Goal: Task Accomplishment & Management: Complete application form

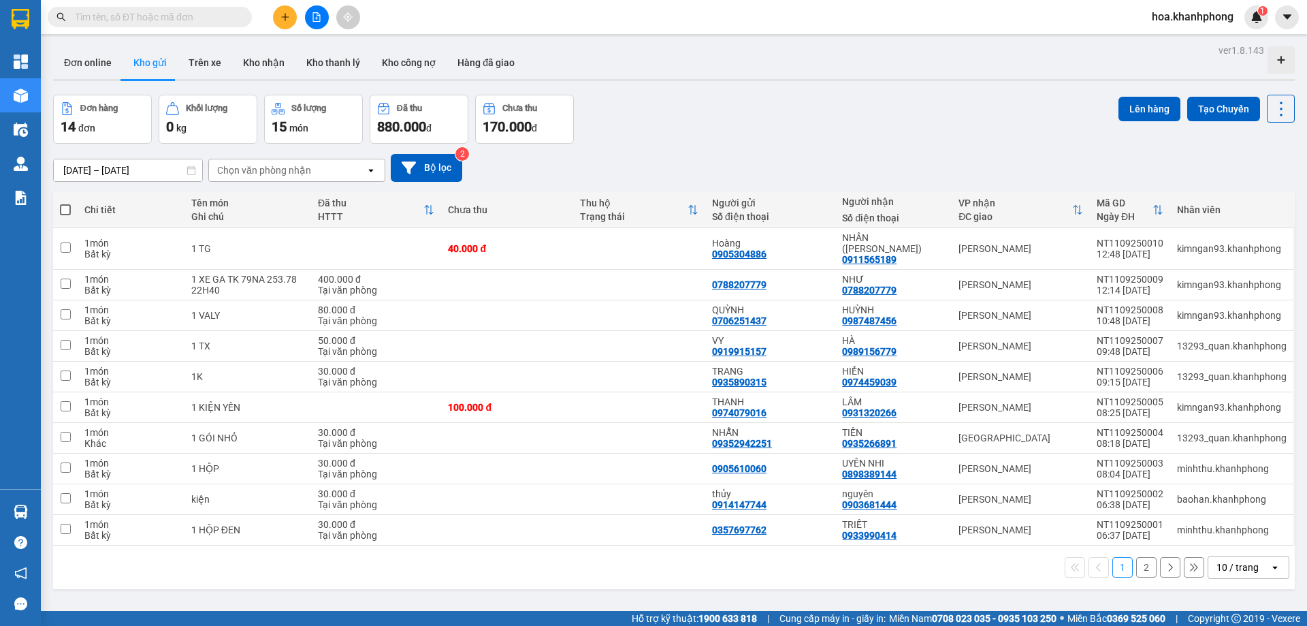
click at [127, 21] on input "text" at bounding box center [155, 17] width 161 height 15
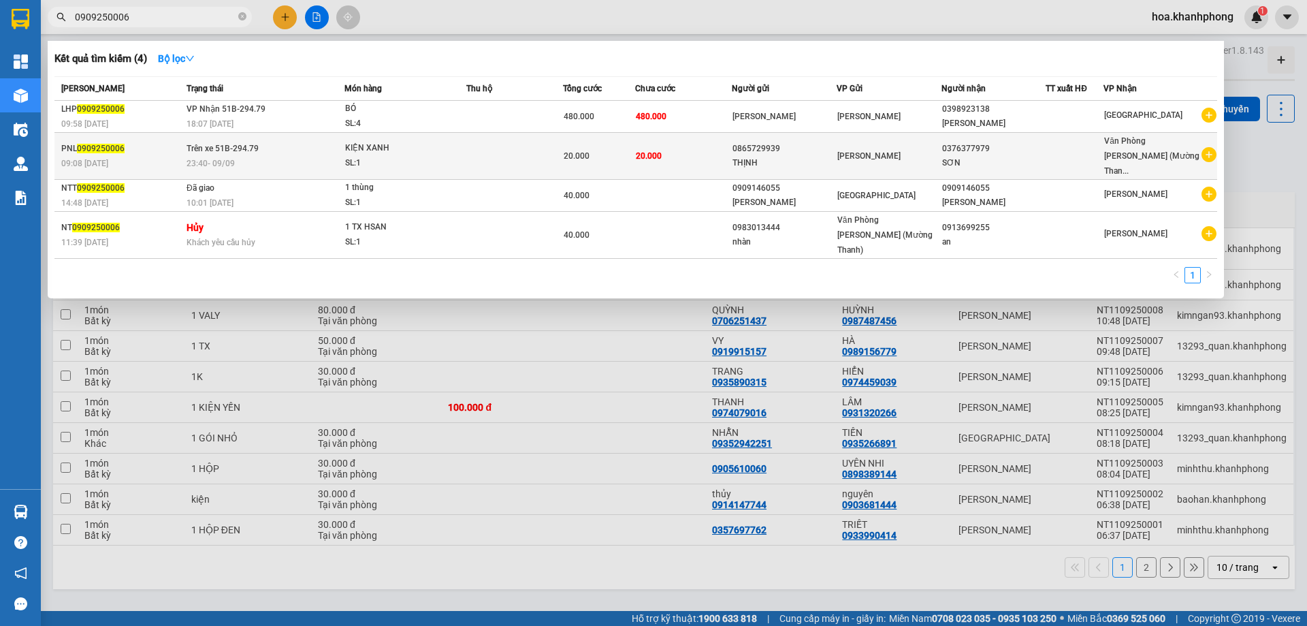
type input "0909250006"
click at [754, 156] on div "THỊNH" at bounding box center [784, 163] width 103 height 14
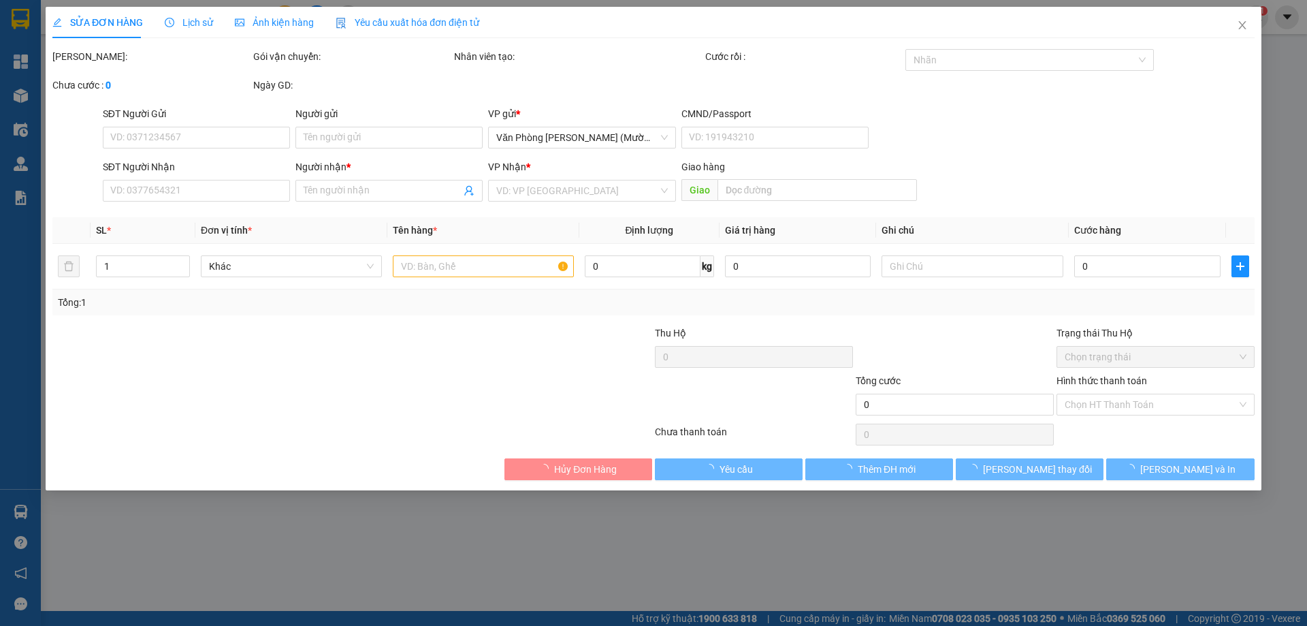
type input "0865729939"
type input "THỊNH"
type input "0376377979"
type input "SƠN"
type input "20.000"
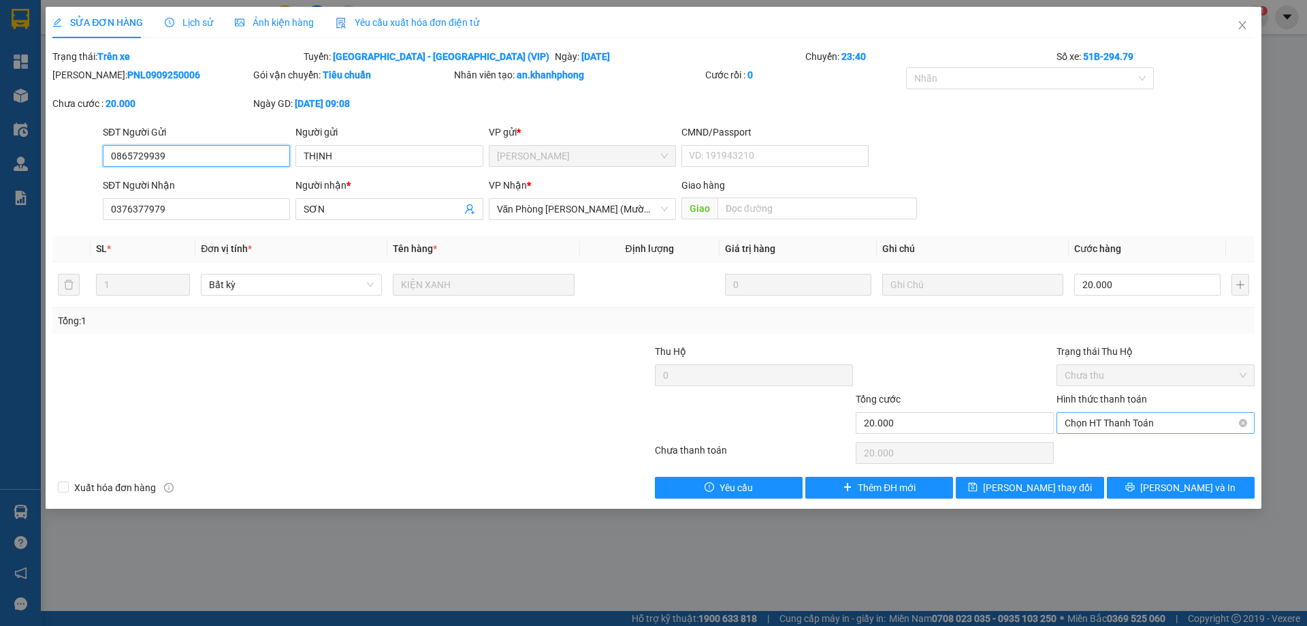
click at [1126, 425] on span "Chọn HT Thanh Toán" at bounding box center [1156, 423] width 182 height 20
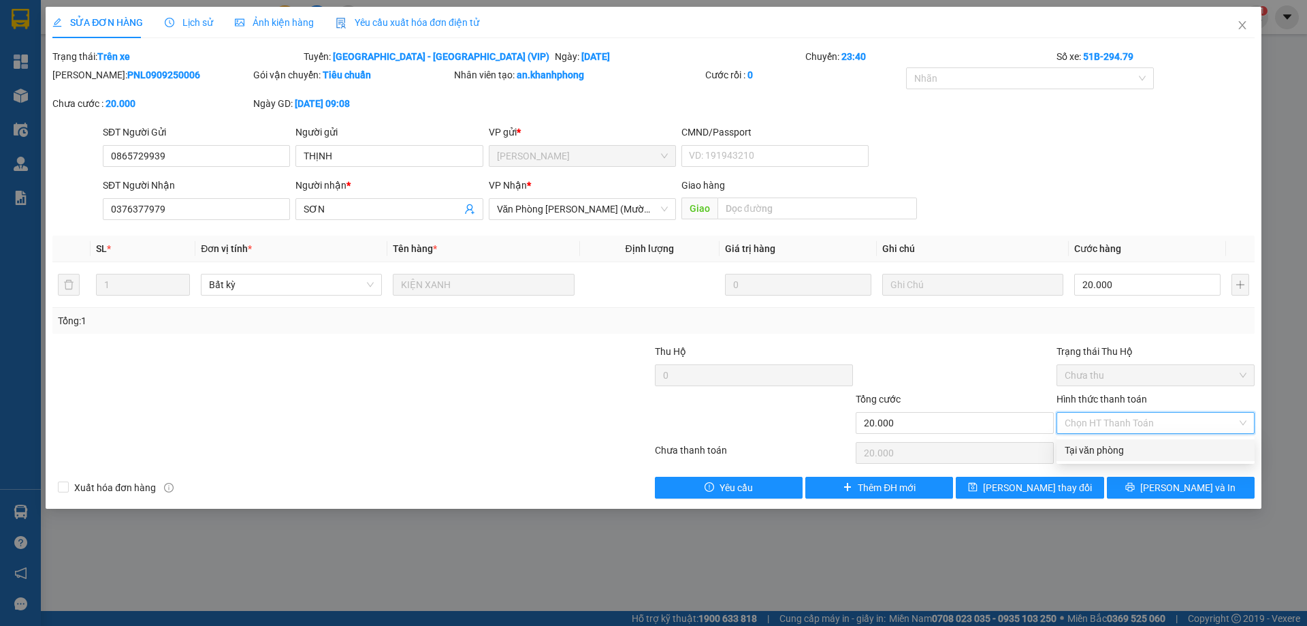
click at [1113, 445] on div "Tại văn phòng" at bounding box center [1156, 450] width 182 height 15
type input "0"
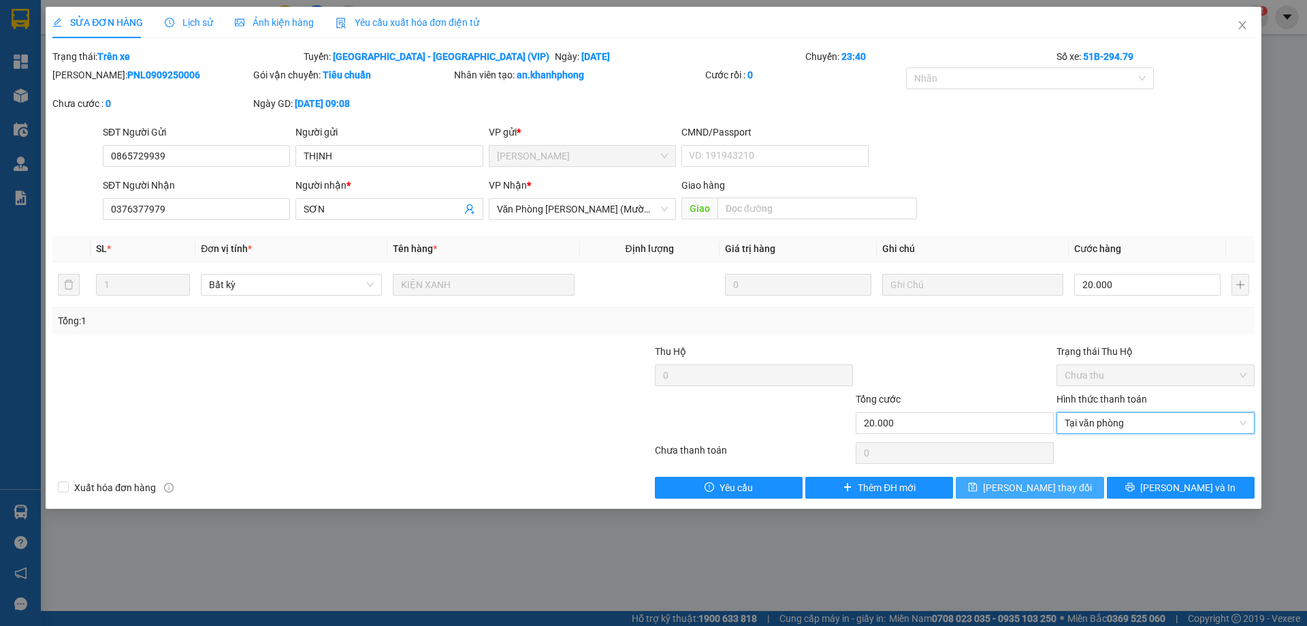
click at [1069, 487] on button "[PERSON_NAME] thay đổi" at bounding box center [1030, 488] width 148 height 22
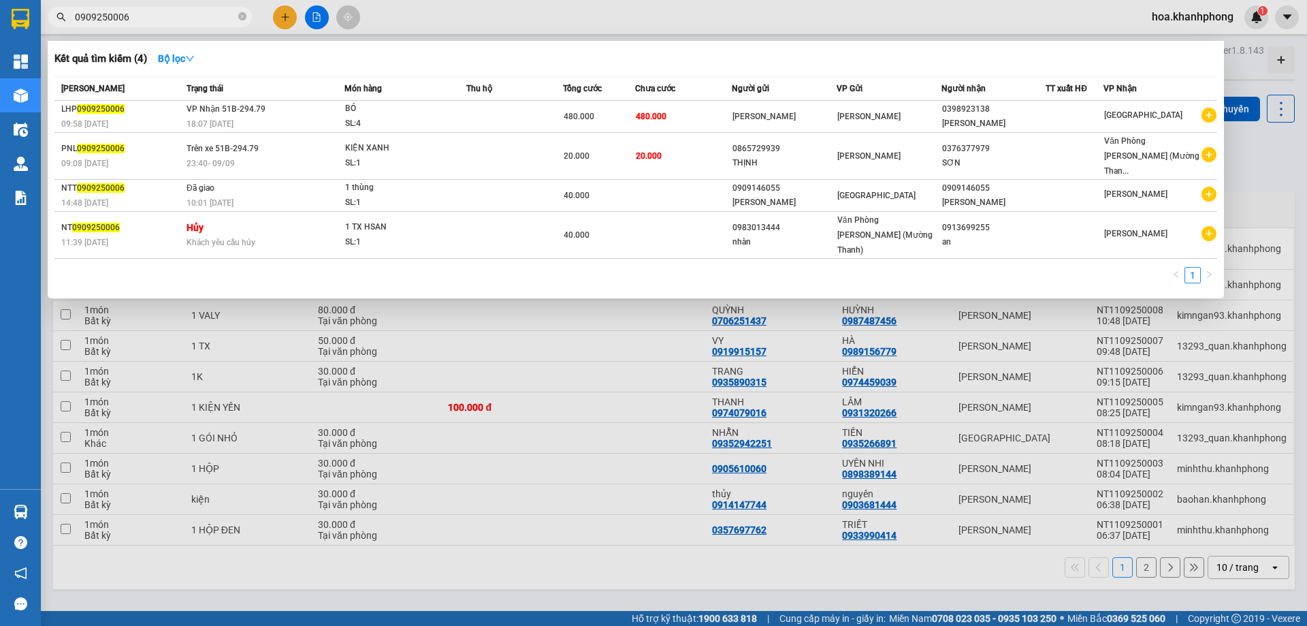
drag, startPoint x: 116, startPoint y: 12, endPoint x: 138, endPoint y: 14, distance: 21.9
click at [138, 14] on input "0909250006" at bounding box center [155, 17] width 161 height 15
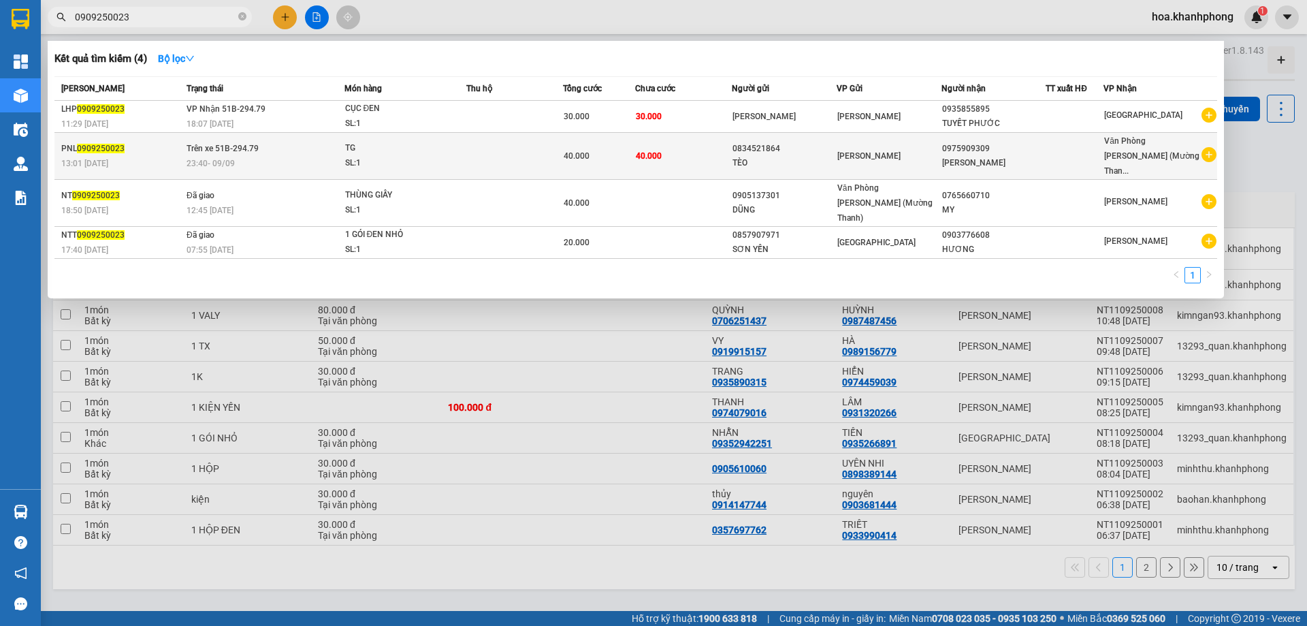
type input "0909250023"
click at [863, 151] on span "[PERSON_NAME]" at bounding box center [868, 156] width 63 height 10
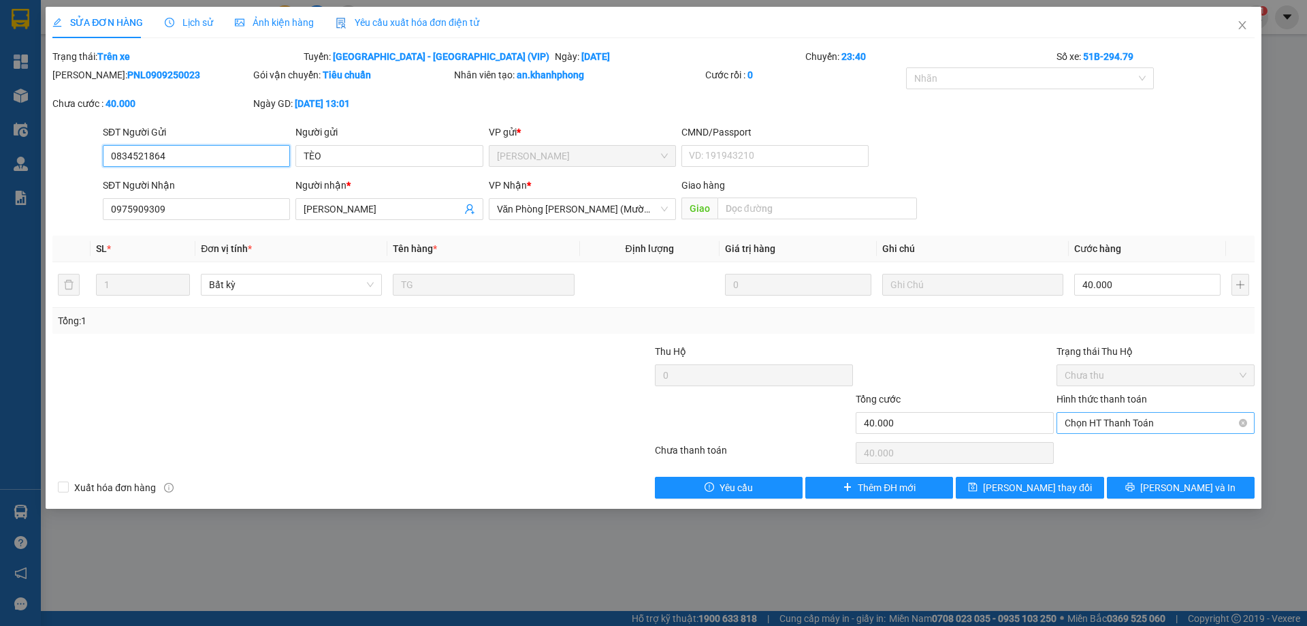
click at [1091, 421] on span "Chọn HT Thanh Toán" at bounding box center [1156, 423] width 182 height 20
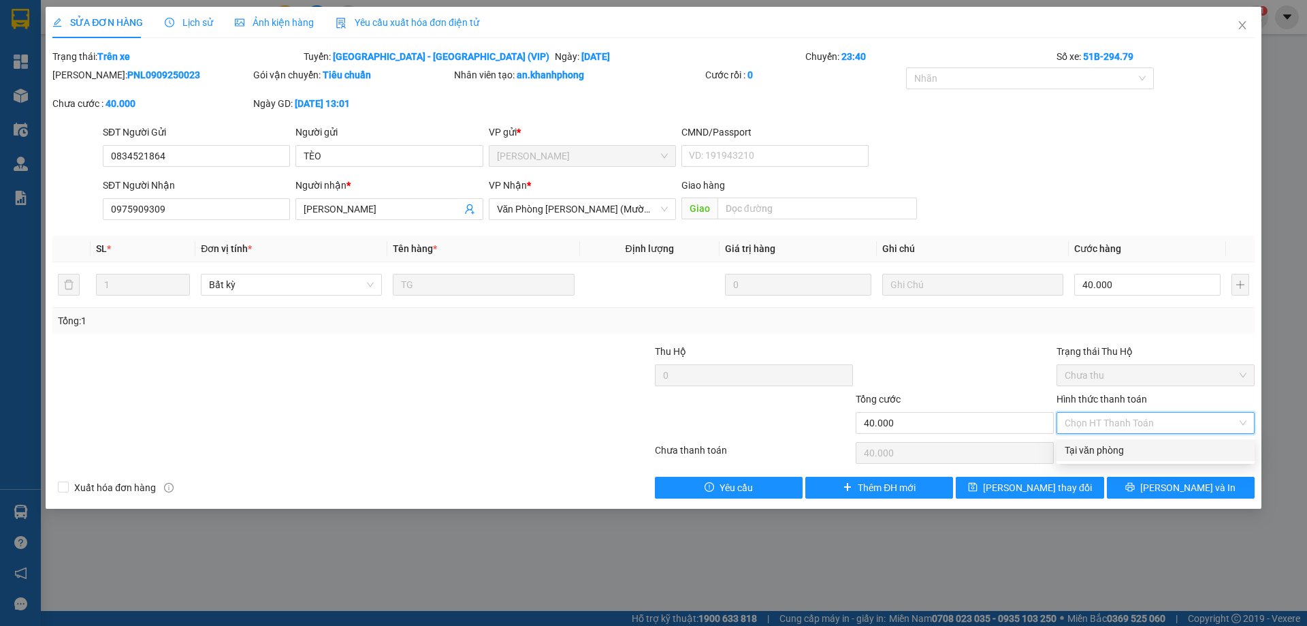
click at [1083, 447] on div "Tại văn phòng" at bounding box center [1156, 450] width 182 height 15
type input "0"
click at [1051, 500] on div "SỬA ĐƠN HÀNG Lịch sử Ảnh kiện hàng Yêu cầu xuất hóa đơn điện tử Total Paid Fee …" at bounding box center [654, 258] width 1216 height 502
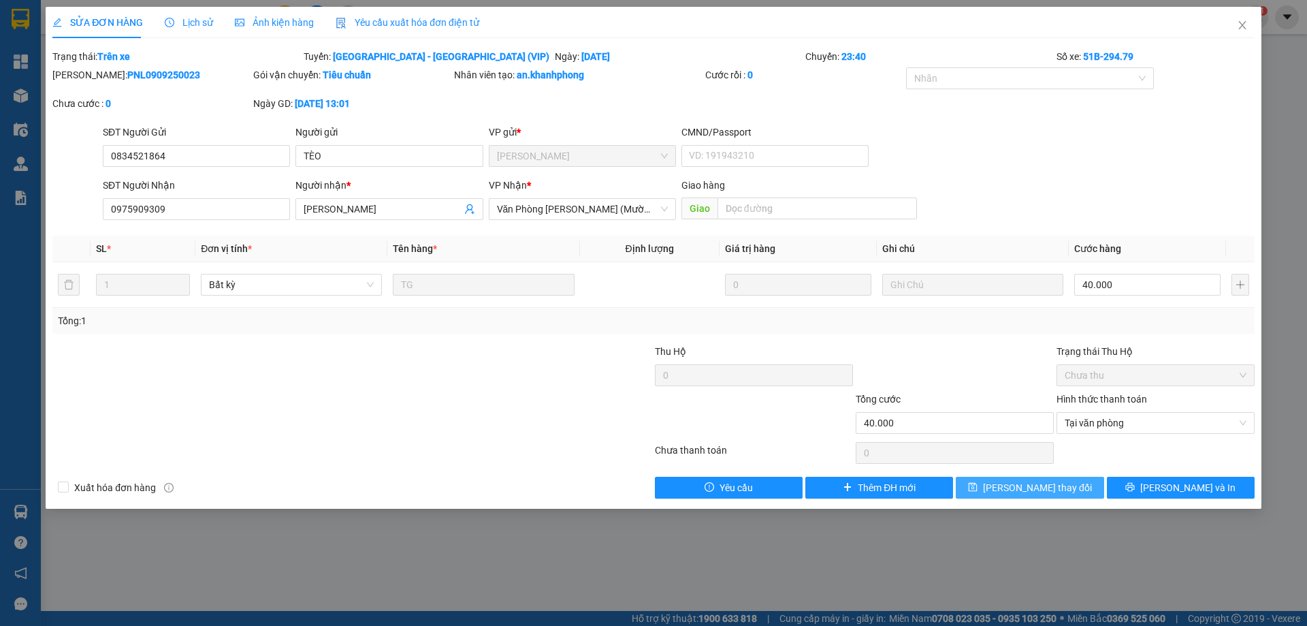
click at [1049, 490] on span "[PERSON_NAME] thay đổi" at bounding box center [1037, 487] width 109 height 15
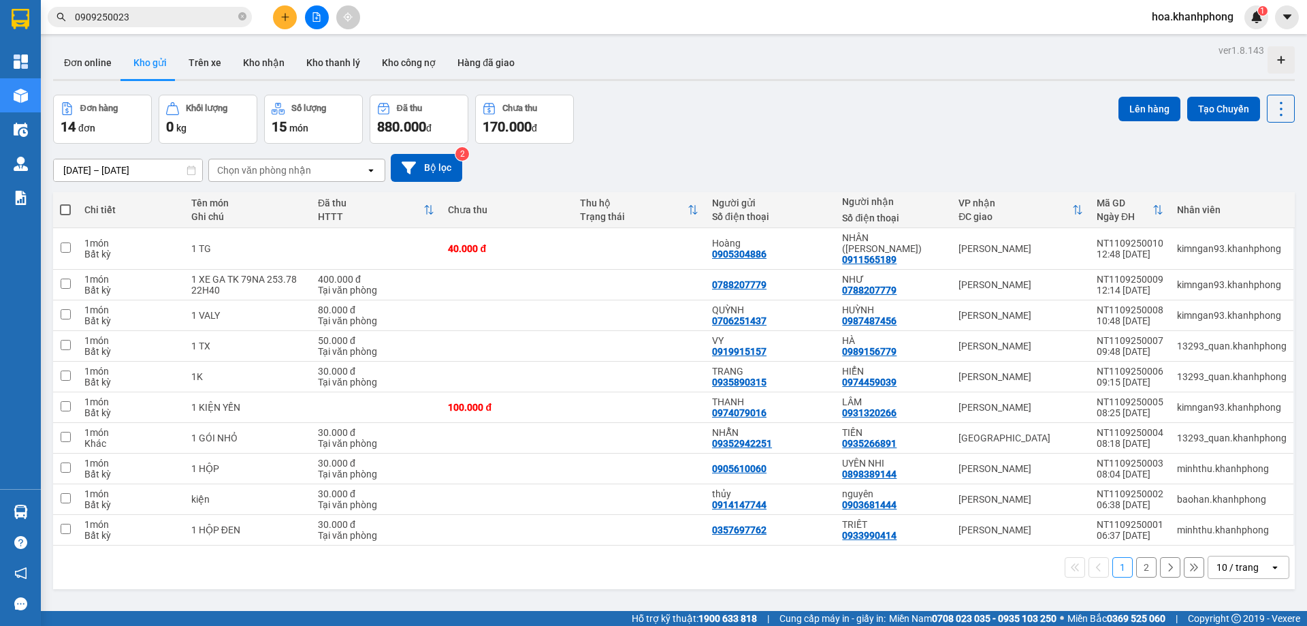
click at [172, 23] on input "0909250023" at bounding box center [155, 17] width 161 height 15
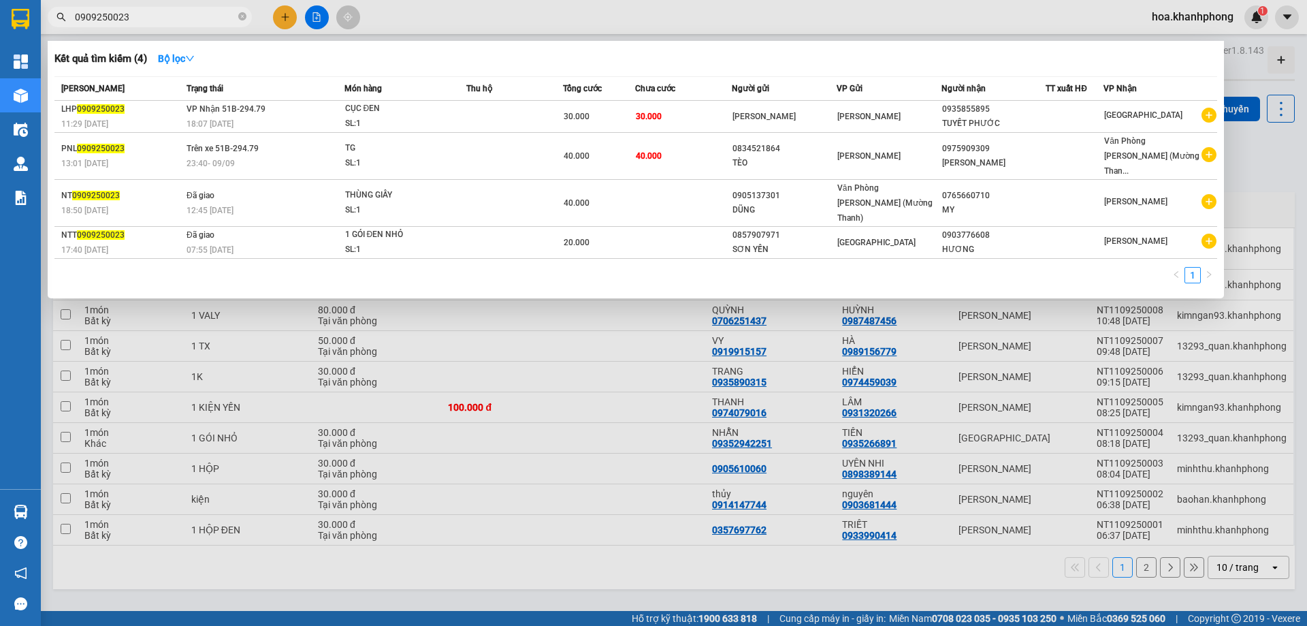
click at [172, 22] on input "0909250023" at bounding box center [155, 17] width 161 height 15
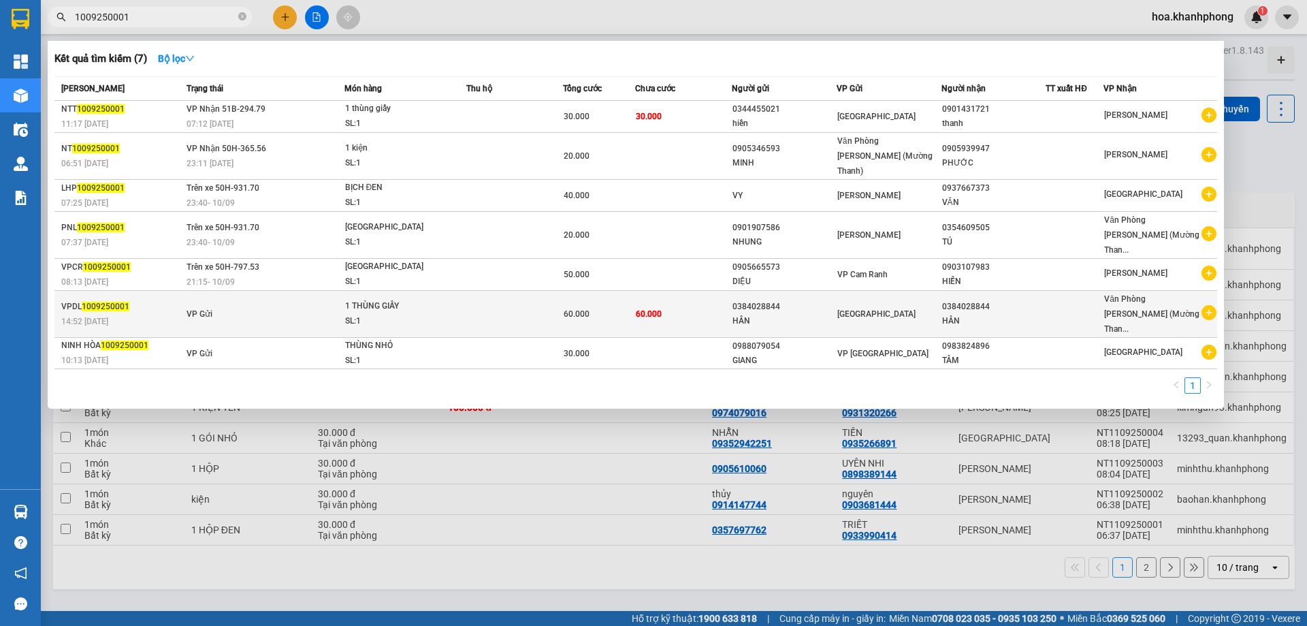
type input "1009250001"
click at [974, 314] on div "HÂN" at bounding box center [993, 321] width 103 height 14
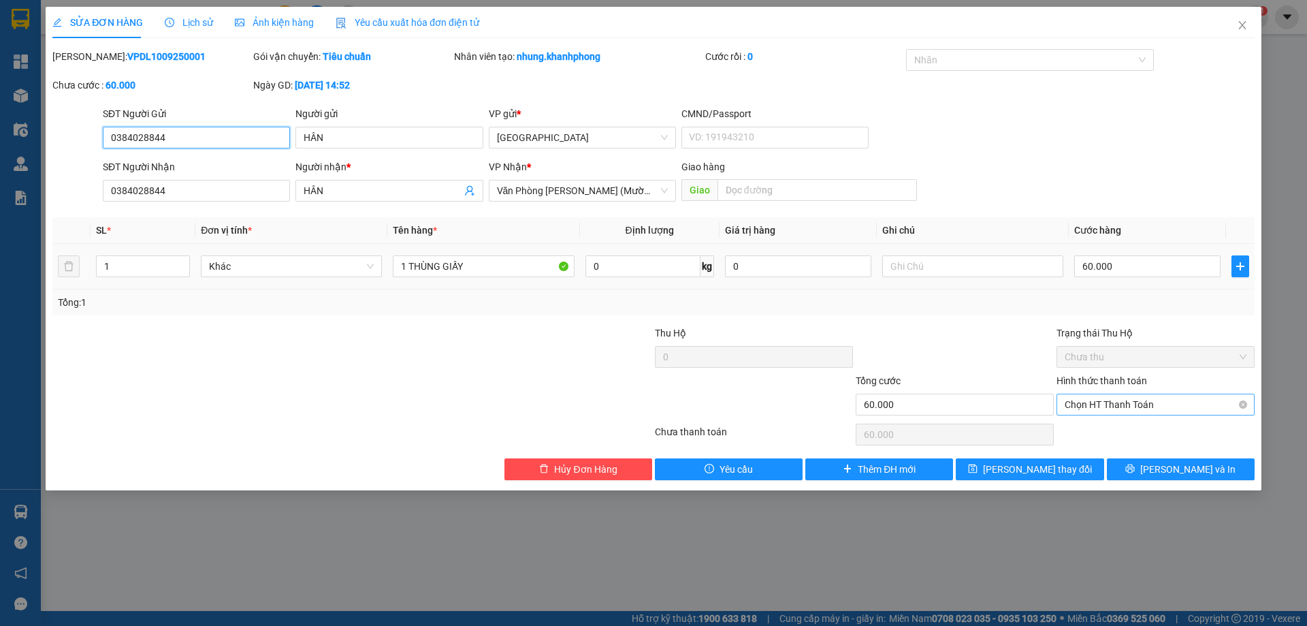
click at [1146, 398] on span "Chọn HT Thanh Toán" at bounding box center [1156, 404] width 182 height 20
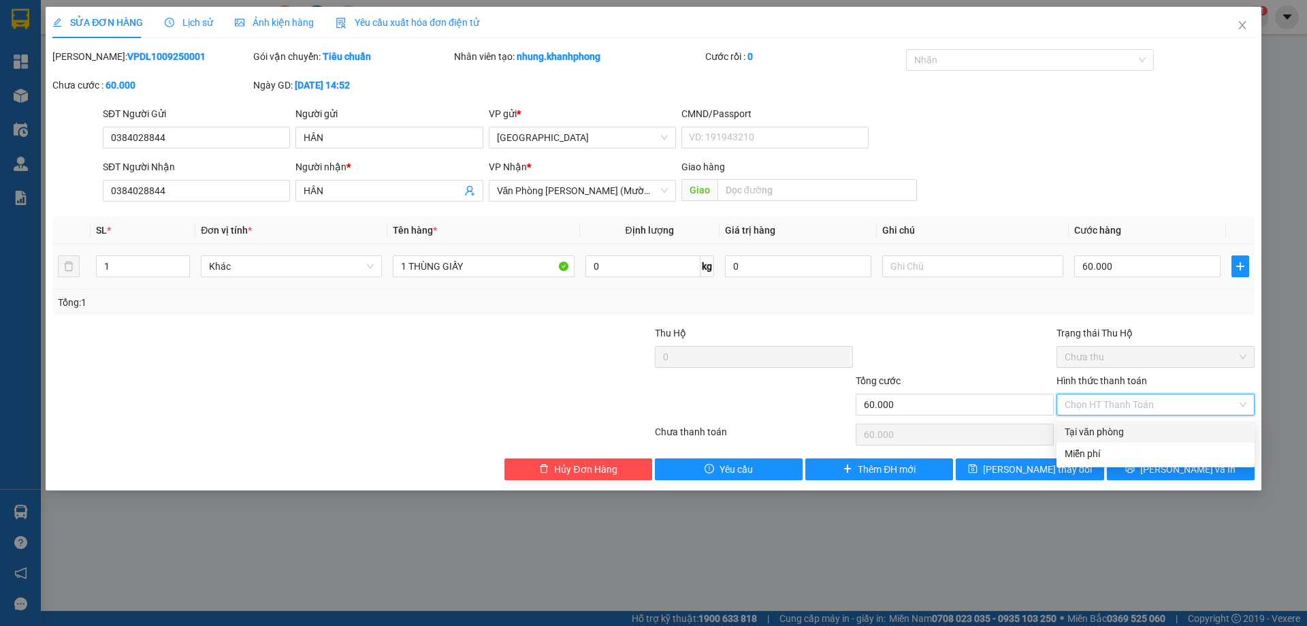
click at [1133, 419] on div "Total Paid Fee 0 Total UnPaid Fee 60.000 Cash Collection Total Fee Mã ĐH: VPDL1…" at bounding box center [653, 264] width 1202 height 431
click at [1127, 407] on span "Chọn HT Thanh Toán" at bounding box center [1156, 404] width 182 height 20
click at [1124, 426] on div "Tại văn phòng" at bounding box center [1156, 431] width 182 height 15
type input "0"
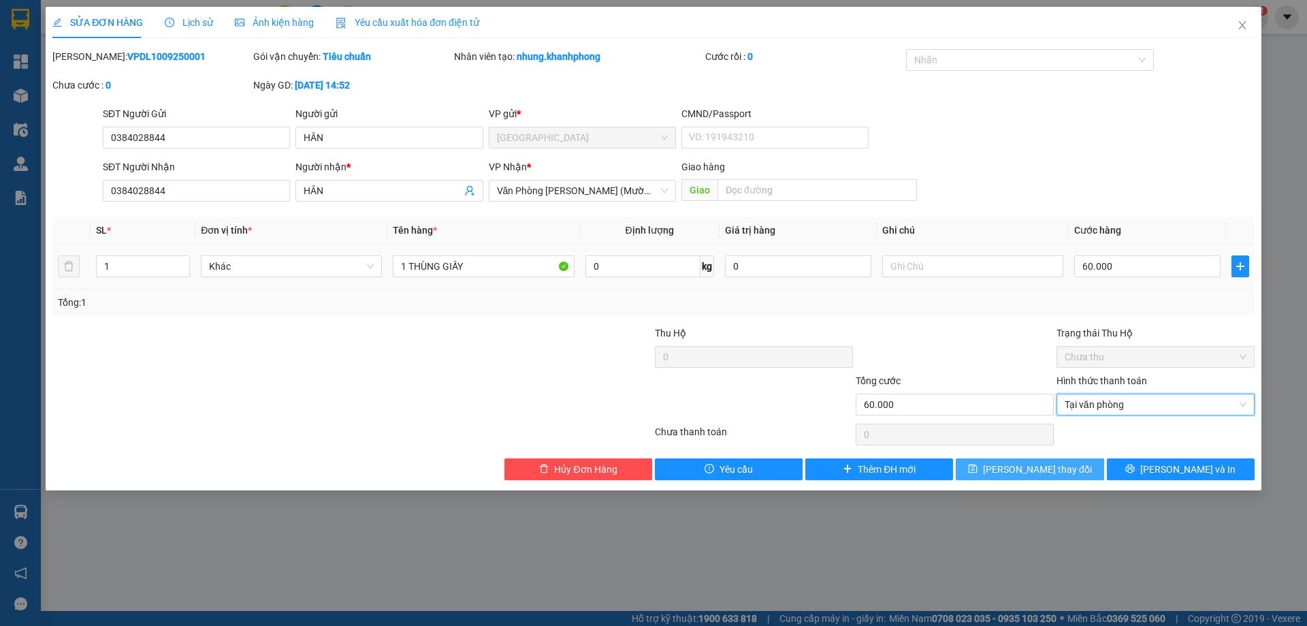
click at [1057, 469] on span "[PERSON_NAME] thay đổi" at bounding box center [1037, 469] width 109 height 15
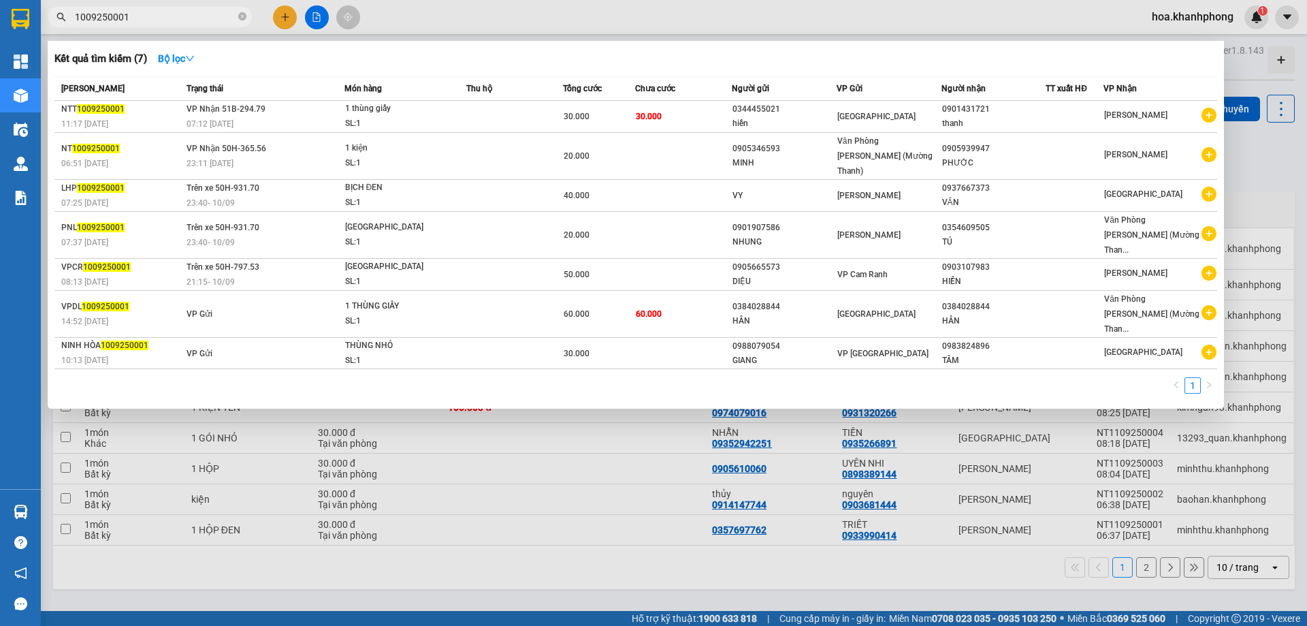
click at [129, 16] on input "1009250001" at bounding box center [155, 17] width 161 height 15
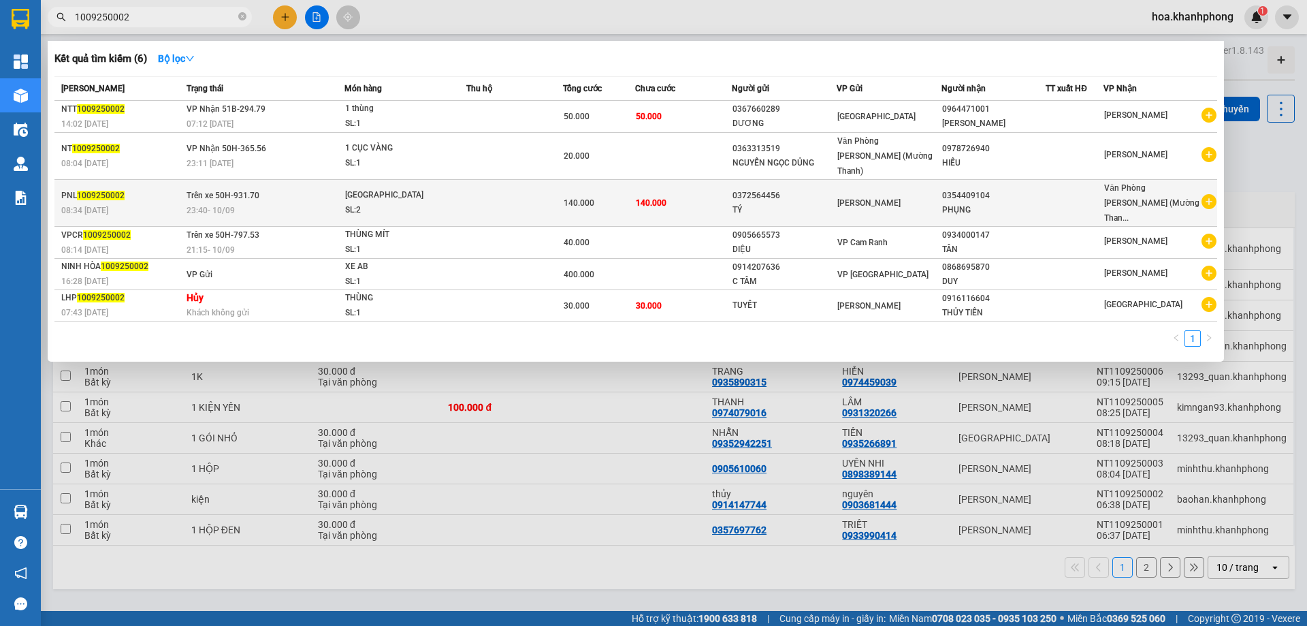
type input "1009250002"
click at [833, 189] on div "0372564456" at bounding box center [784, 196] width 103 height 14
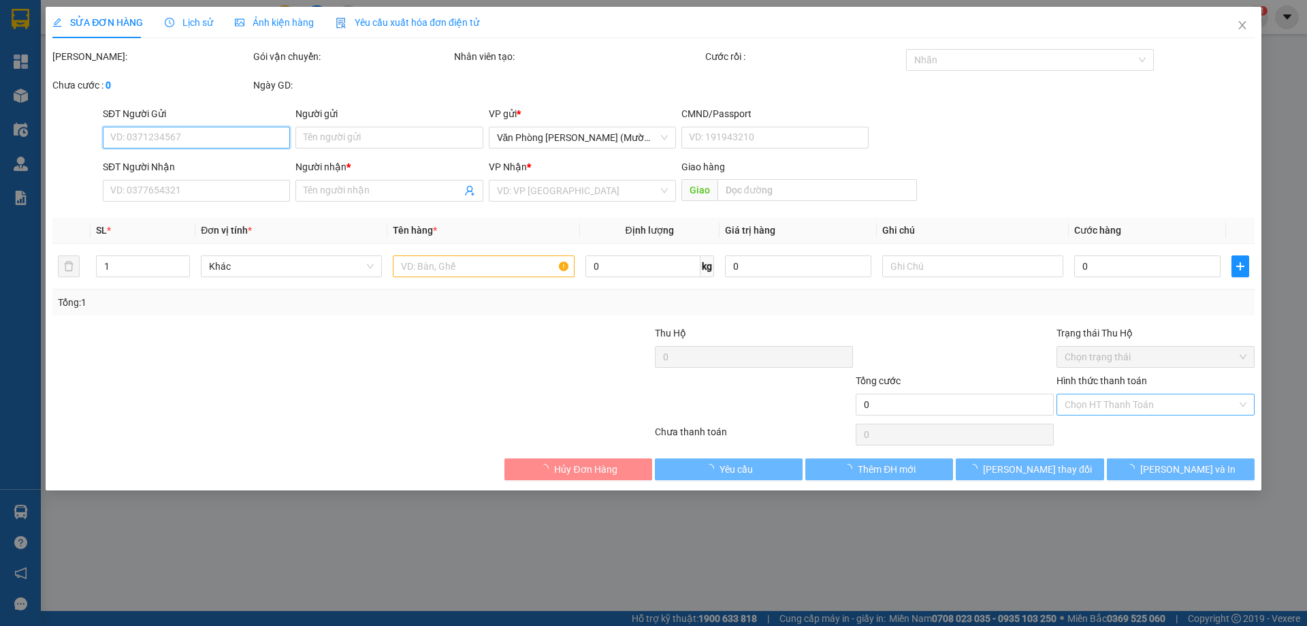
type input "0372564456"
type input "TÝ"
type input "0354409104"
type input "PHỤNG"
type input "140.000"
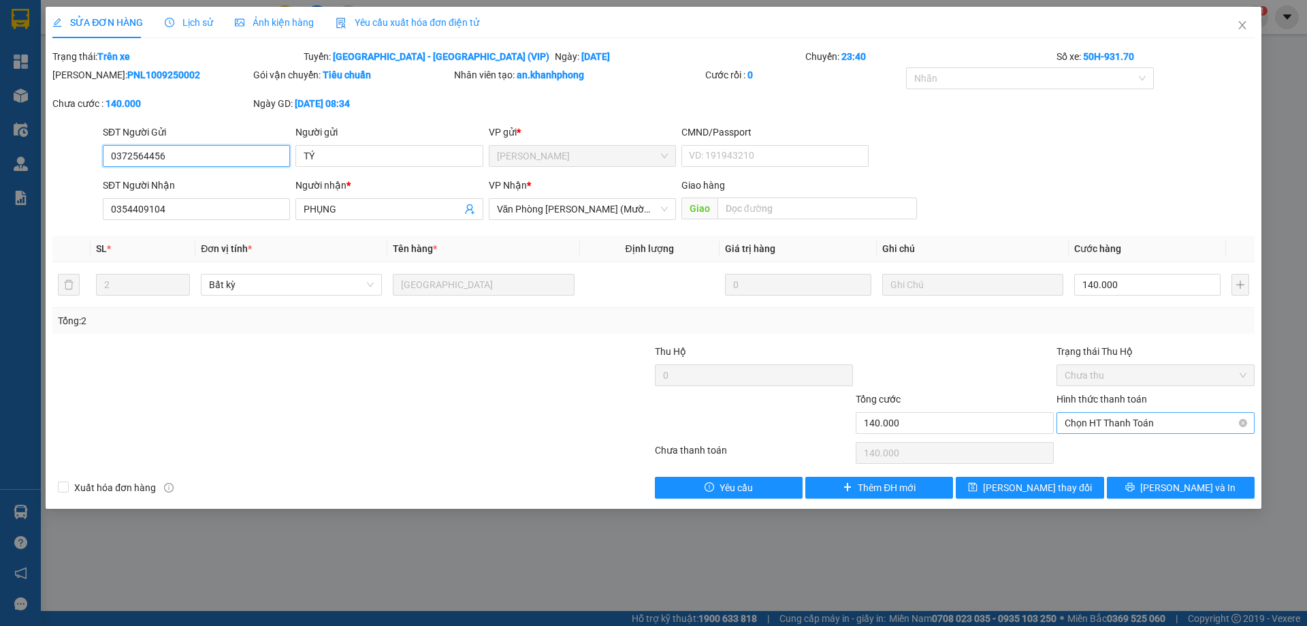
click at [1134, 421] on span "Chọn HT Thanh Toán" at bounding box center [1156, 423] width 182 height 20
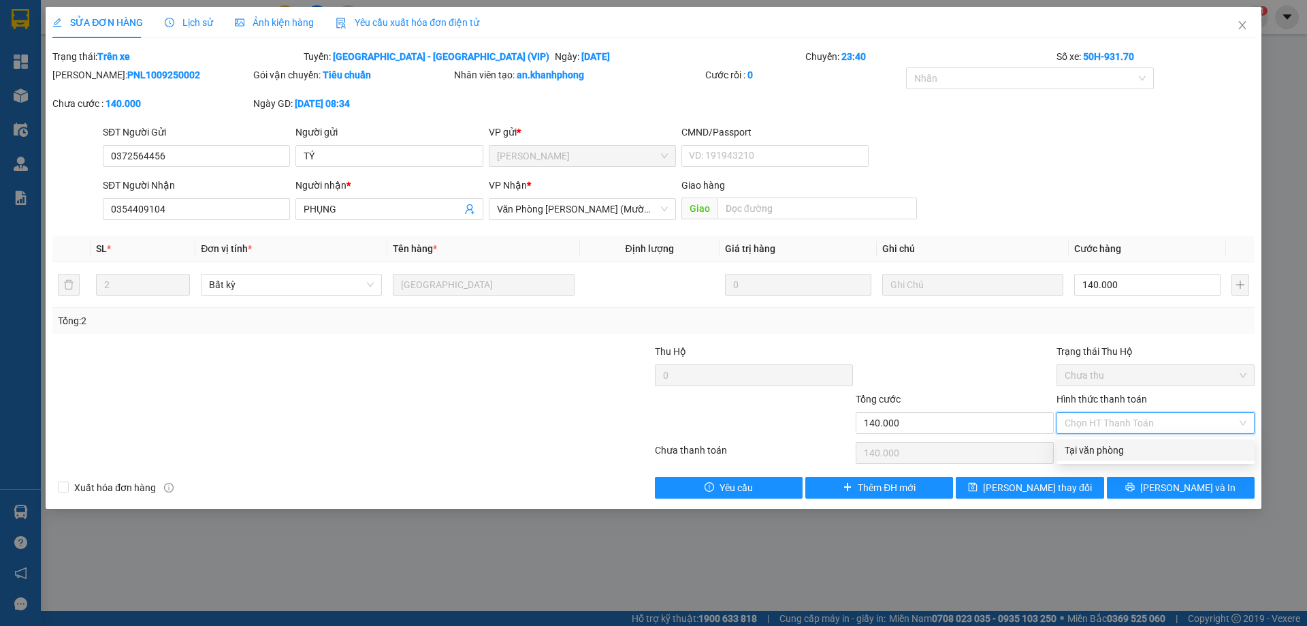
click at [1098, 446] on div "Tại văn phòng" at bounding box center [1156, 450] width 182 height 15
type input "0"
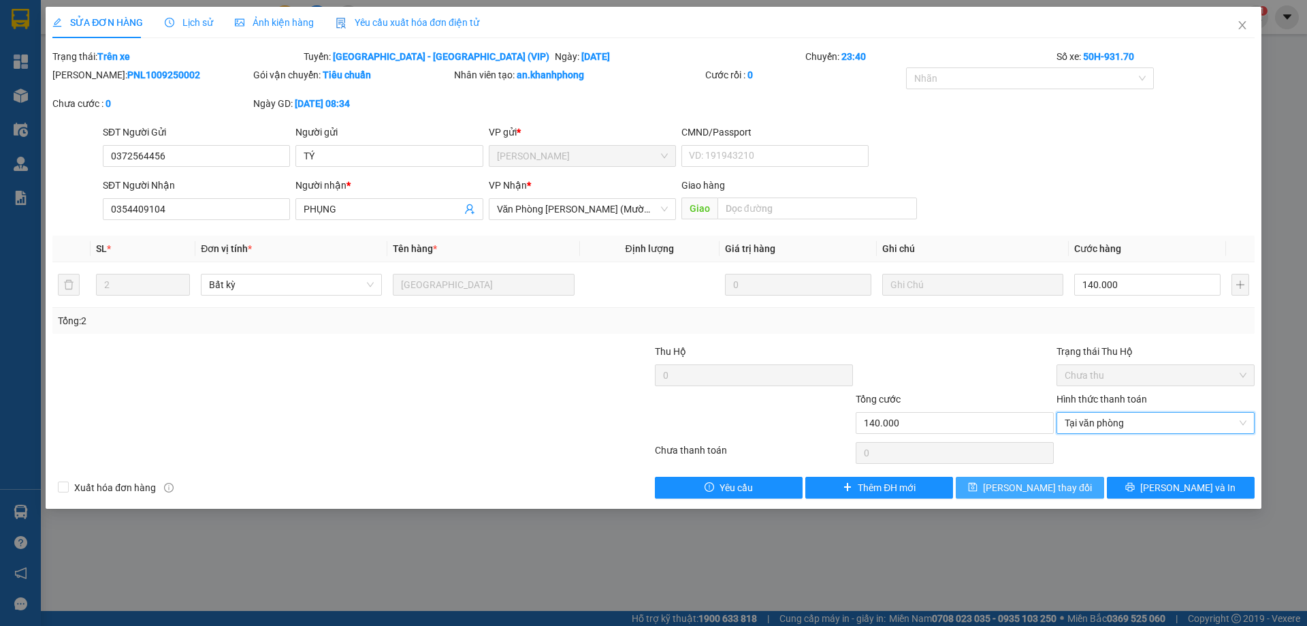
click at [1042, 490] on span "[PERSON_NAME] thay đổi" at bounding box center [1037, 487] width 109 height 15
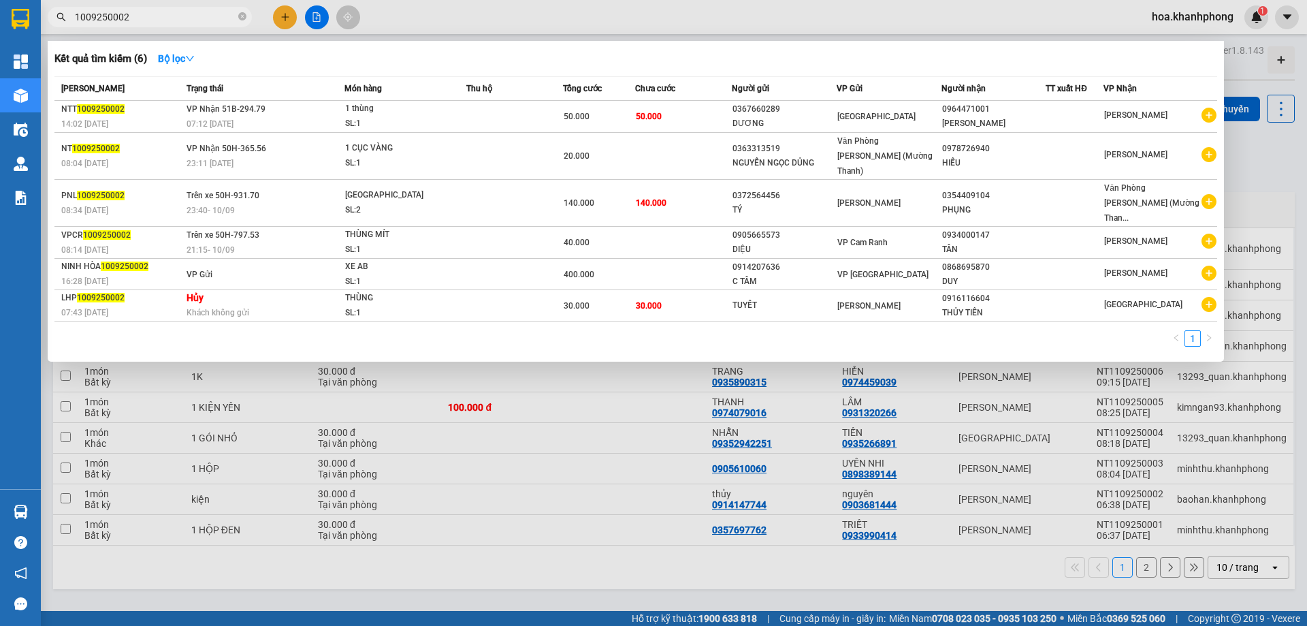
drag, startPoint x: 112, startPoint y: 12, endPoint x: 148, endPoint y: 15, distance: 36.2
click at [148, 15] on input "1009250002" at bounding box center [155, 17] width 161 height 15
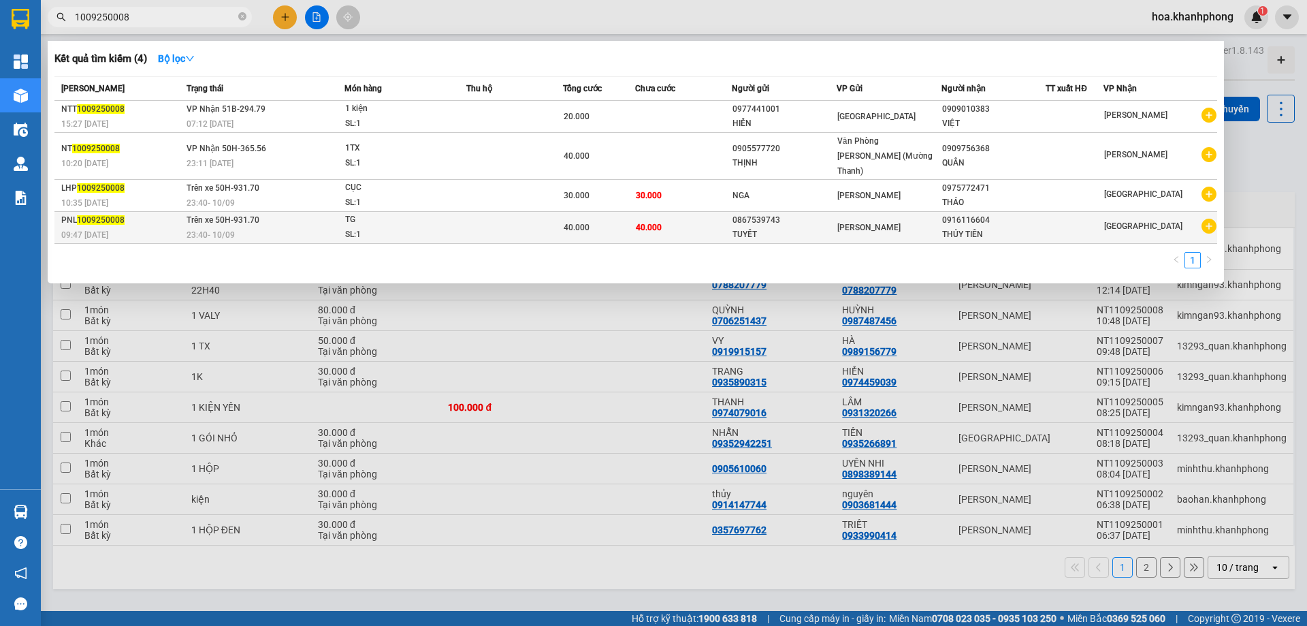
type input "1009250008"
click at [718, 215] on td "40.000" at bounding box center [683, 228] width 97 height 32
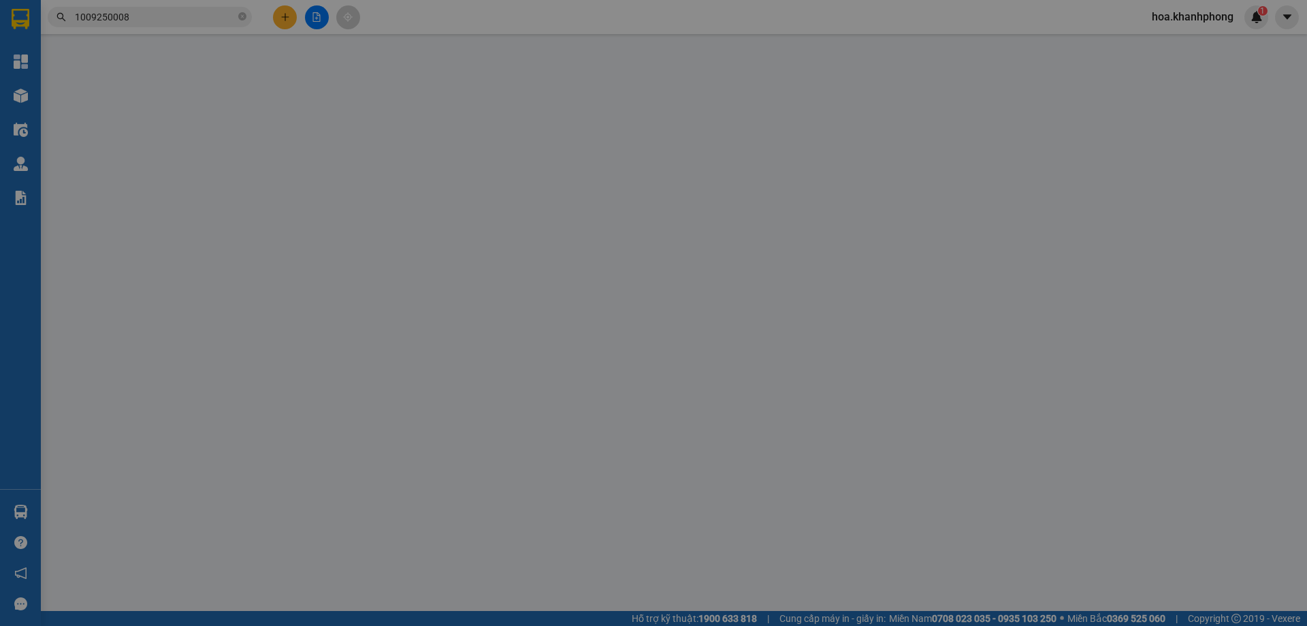
type input "0867539743"
type input "TUYẾT"
type input "0916116604"
type input "THỦY TIÊN"
type input "40.000"
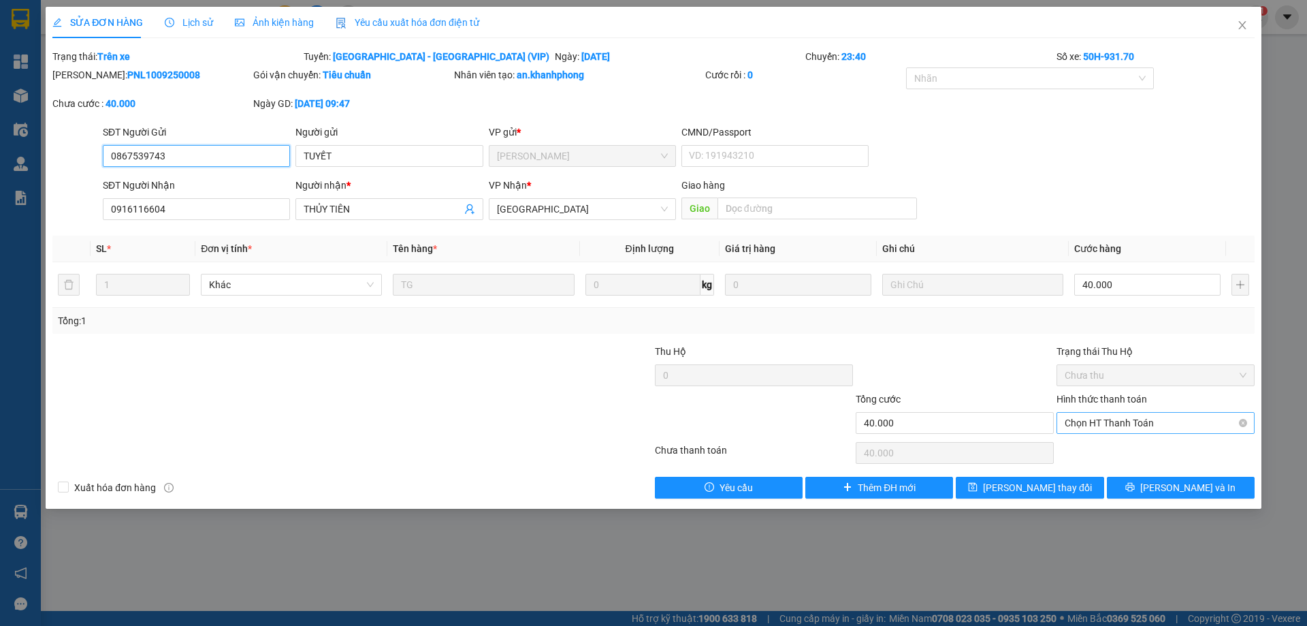
click at [1084, 416] on span "Chọn HT Thanh Toán" at bounding box center [1156, 423] width 182 height 20
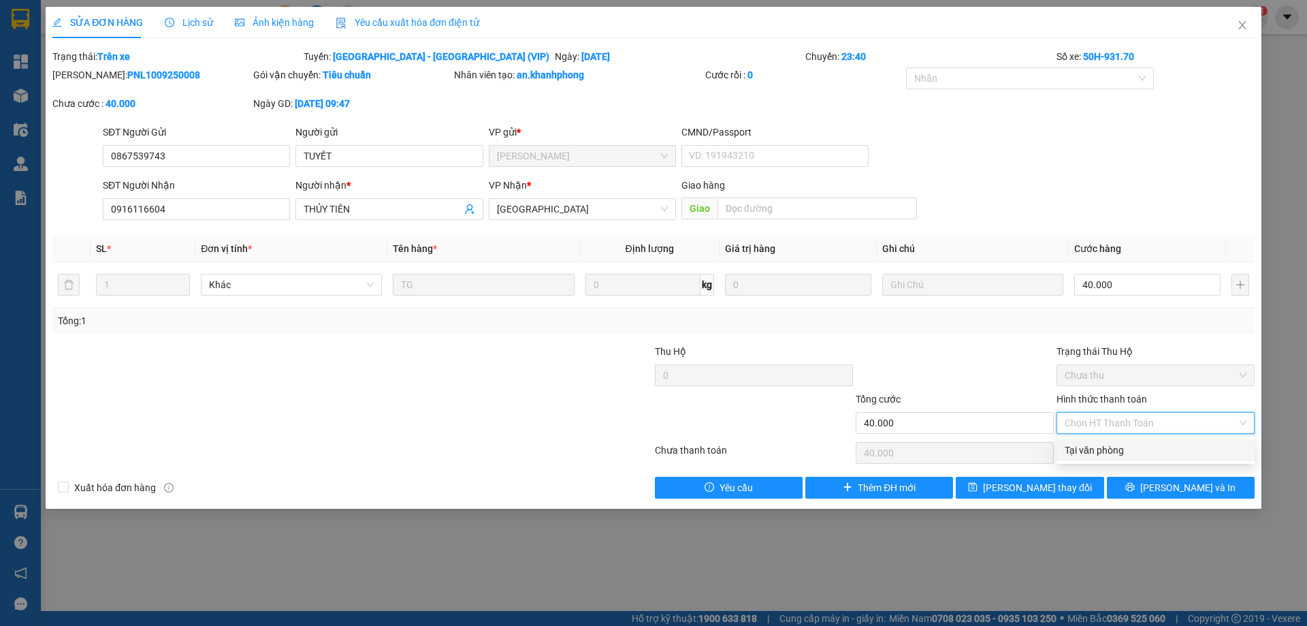
click at [1087, 443] on div "Tại văn phòng" at bounding box center [1156, 450] width 182 height 15
type input "0"
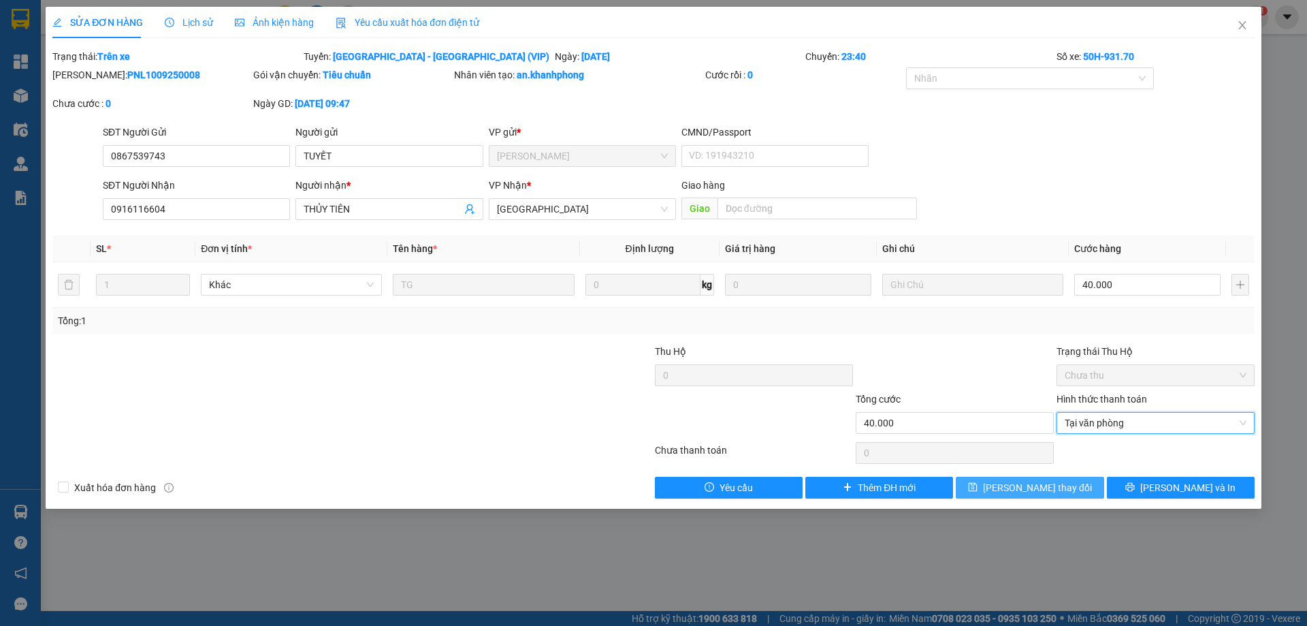
click at [1037, 490] on span "[PERSON_NAME] thay đổi" at bounding box center [1037, 487] width 109 height 15
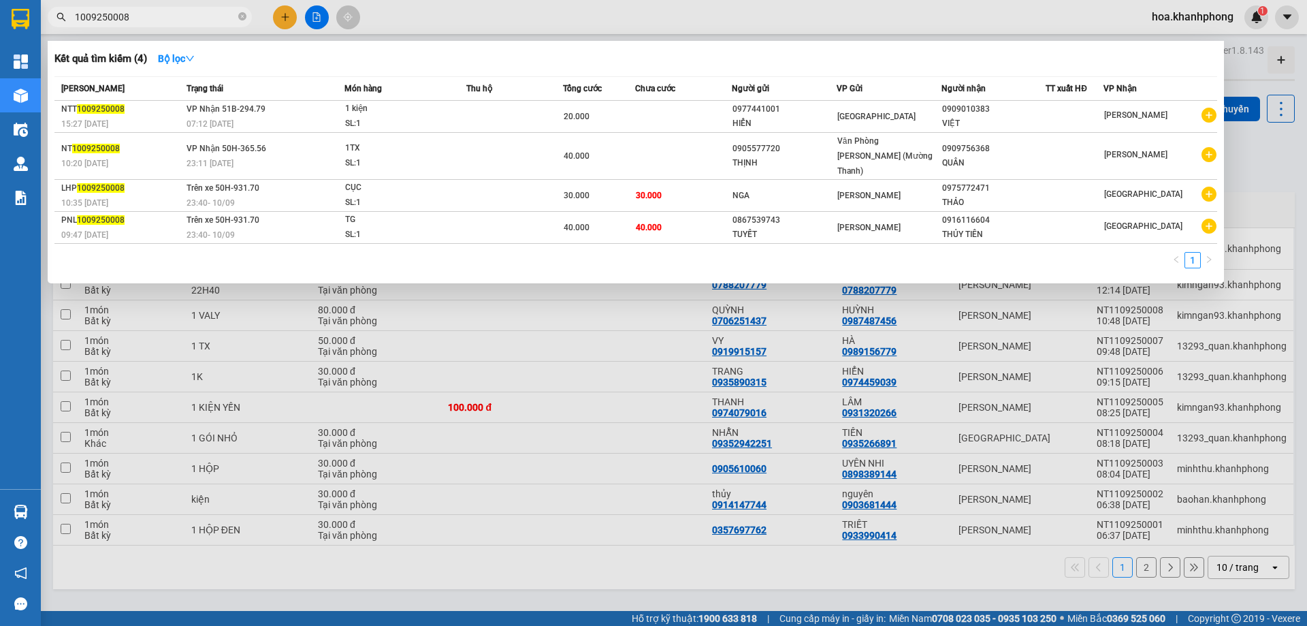
drag, startPoint x: 114, startPoint y: 20, endPoint x: 150, endPoint y: 18, distance: 36.1
click at [150, 18] on input "1009250008" at bounding box center [155, 17] width 161 height 15
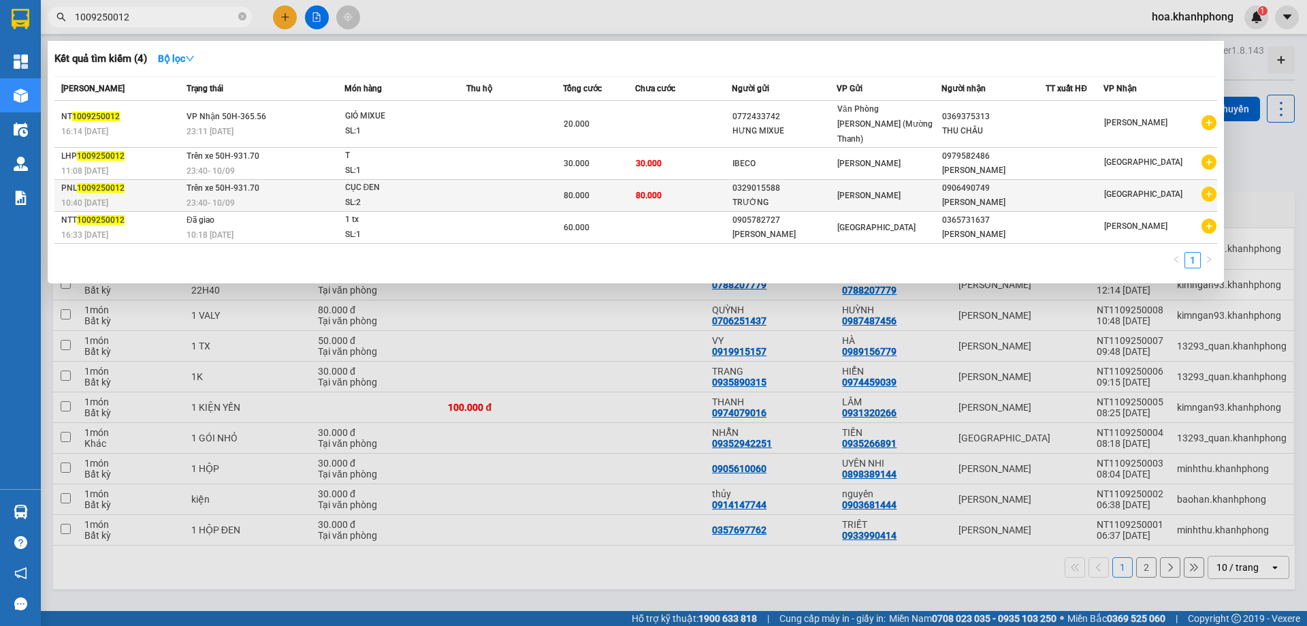
type input "1009250012"
click at [795, 181] on div "0329015588" at bounding box center [784, 188] width 103 height 14
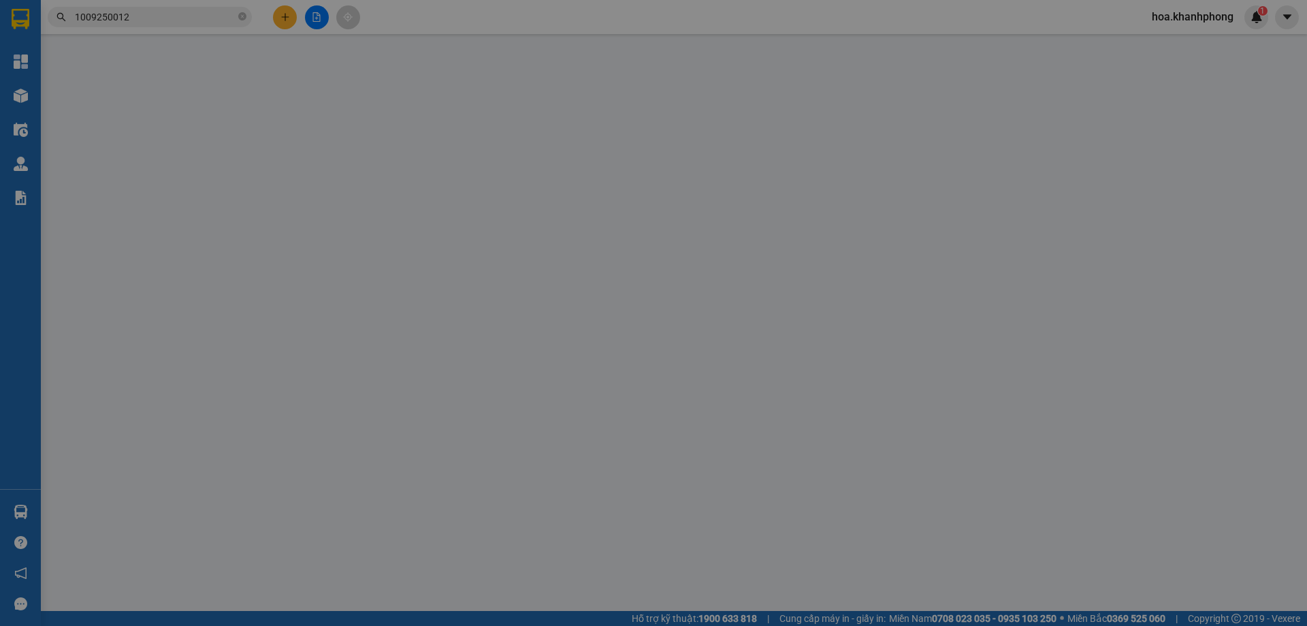
type input "0329015588"
type input "TRƯỜNG"
type input "0906490749"
type input "[PERSON_NAME]"
type input "80.000"
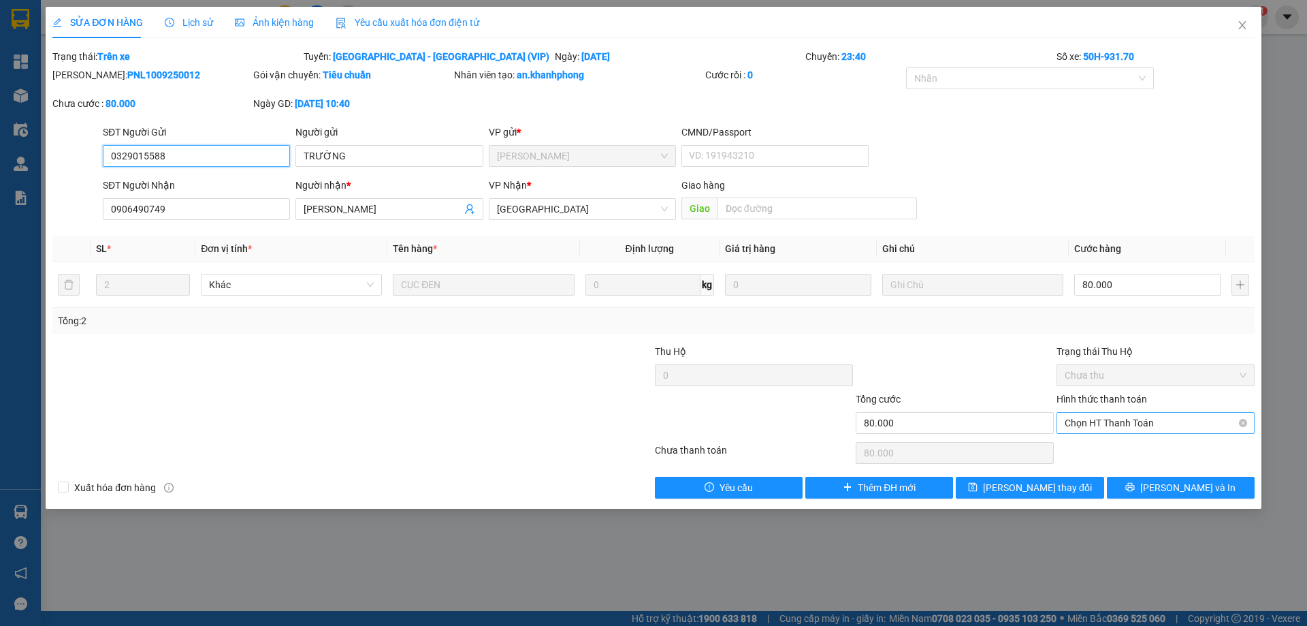
click at [1079, 415] on span "Chọn HT Thanh Toán" at bounding box center [1156, 423] width 182 height 20
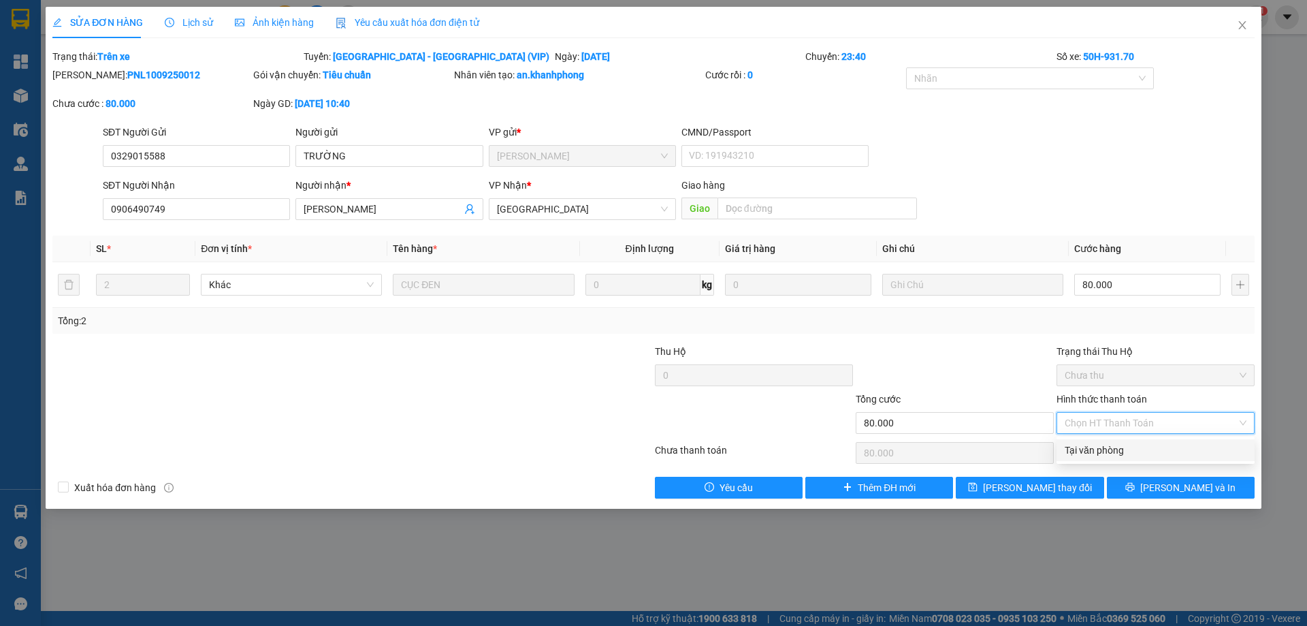
click at [1090, 451] on div "Tại văn phòng" at bounding box center [1156, 450] width 182 height 15
type input "0"
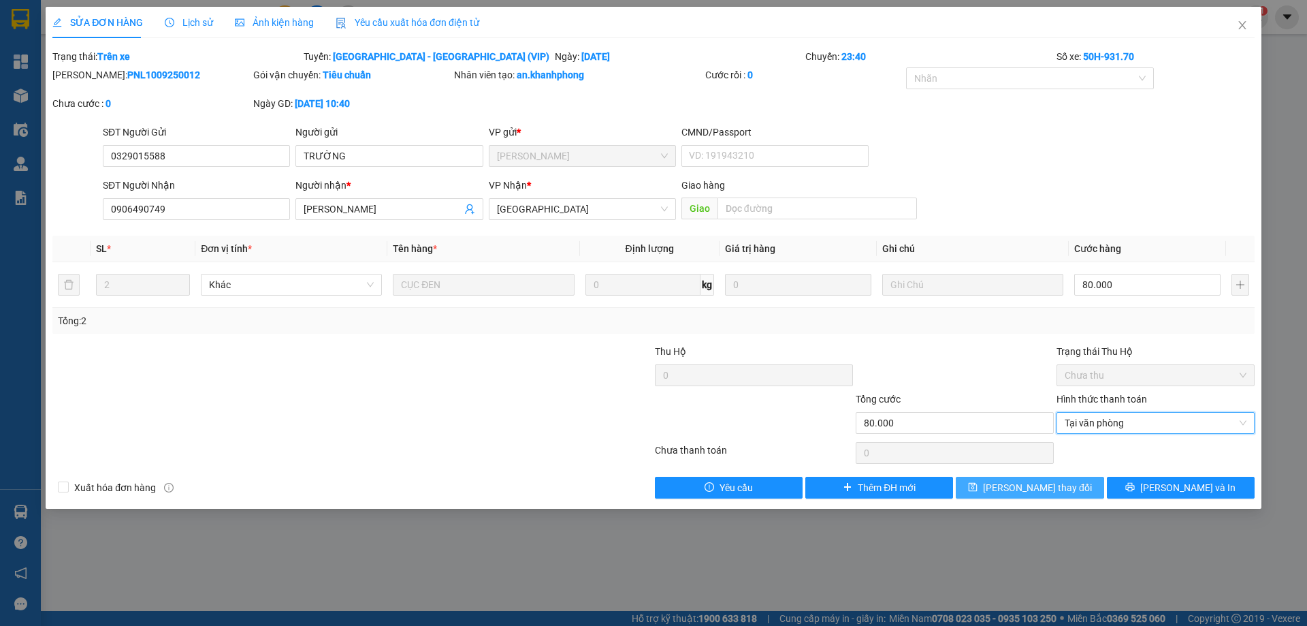
click at [1033, 491] on span "[PERSON_NAME] thay đổi" at bounding box center [1037, 487] width 109 height 15
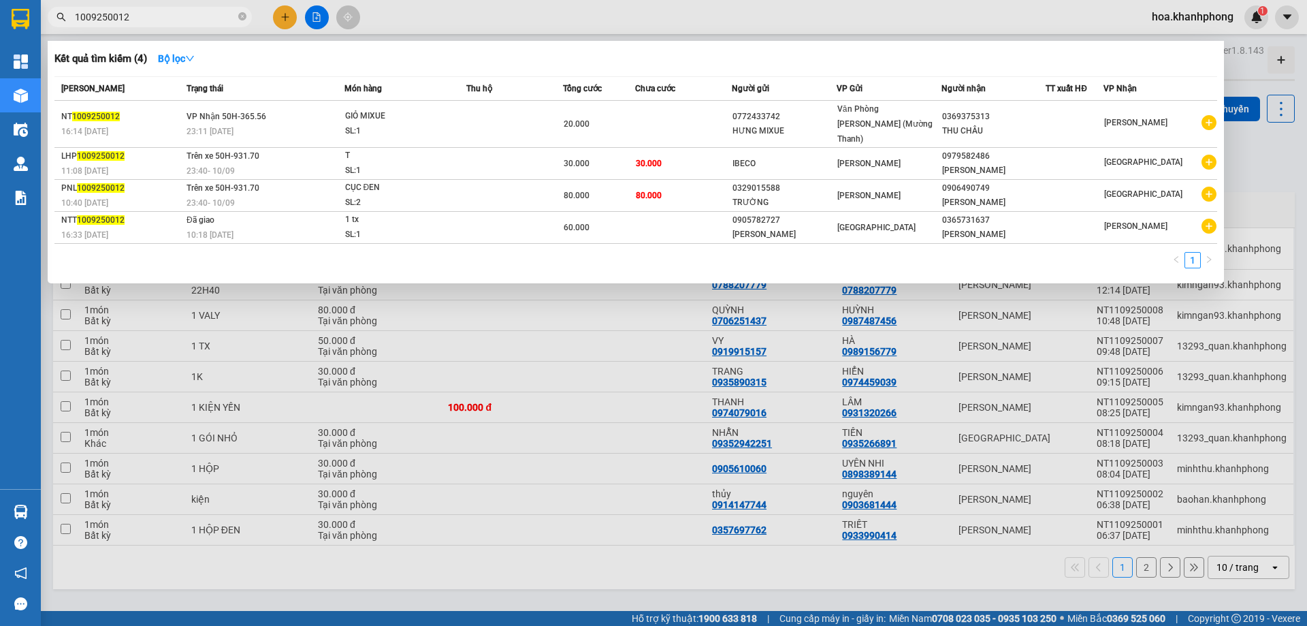
drag, startPoint x: 119, startPoint y: 18, endPoint x: 138, endPoint y: 20, distance: 18.5
click at [138, 20] on input "1009250012" at bounding box center [155, 17] width 161 height 15
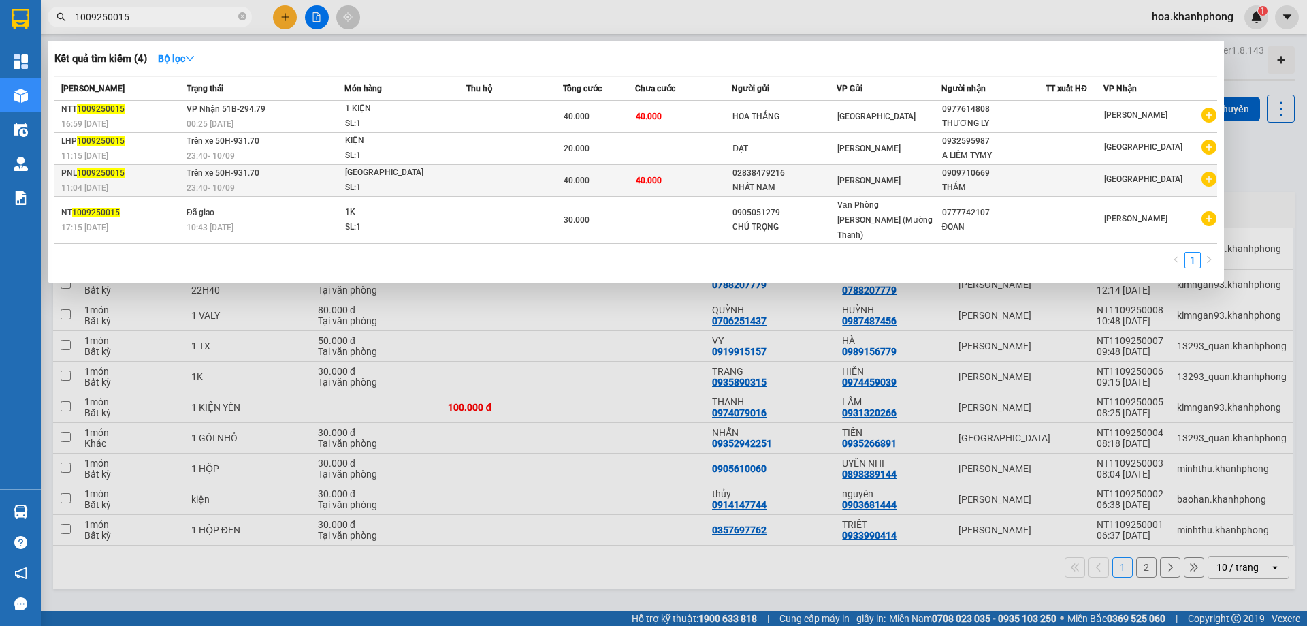
type input "1009250015"
click at [715, 177] on td "40.000" at bounding box center [683, 181] width 97 height 32
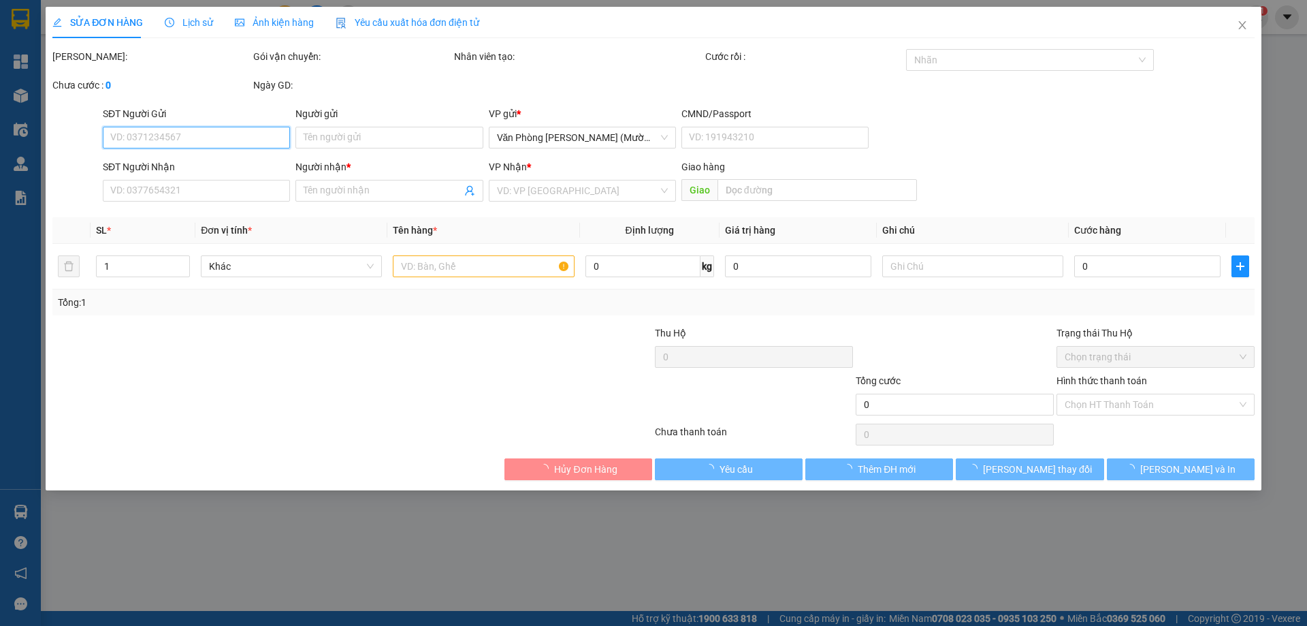
type input "02838479216"
type input "NHẤT NAM"
type input "0909710669"
type input "THẮM"
type input "40.000"
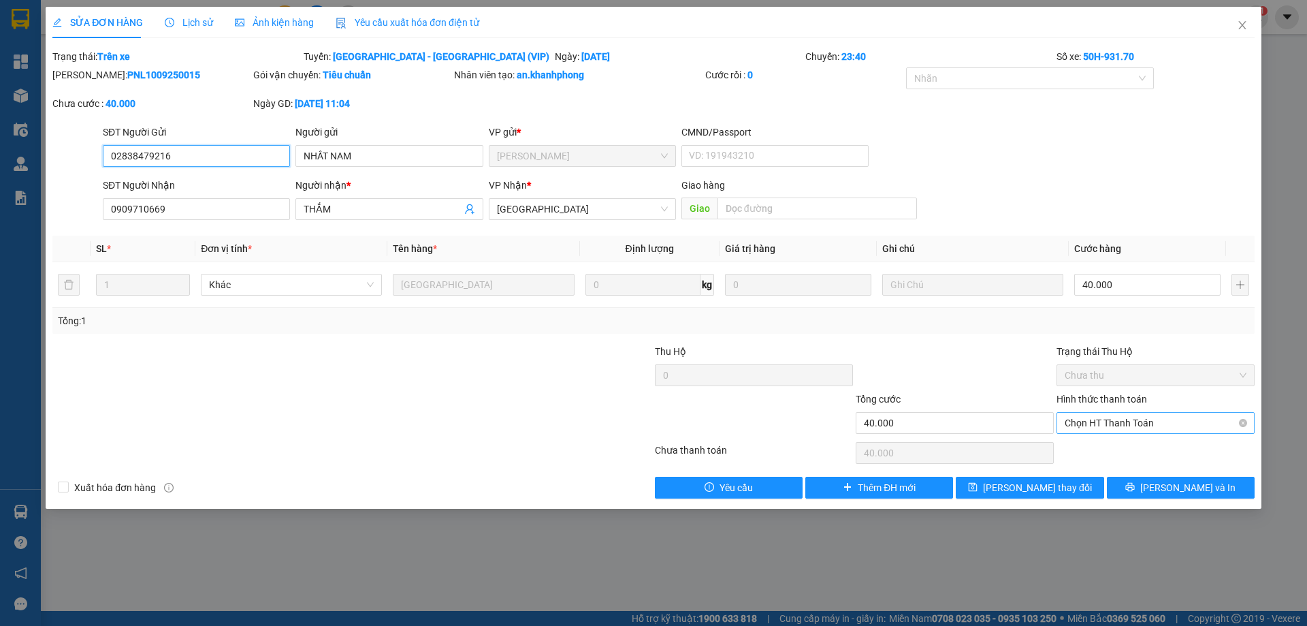
click at [1091, 421] on span "Chọn HT Thanh Toán" at bounding box center [1156, 423] width 182 height 20
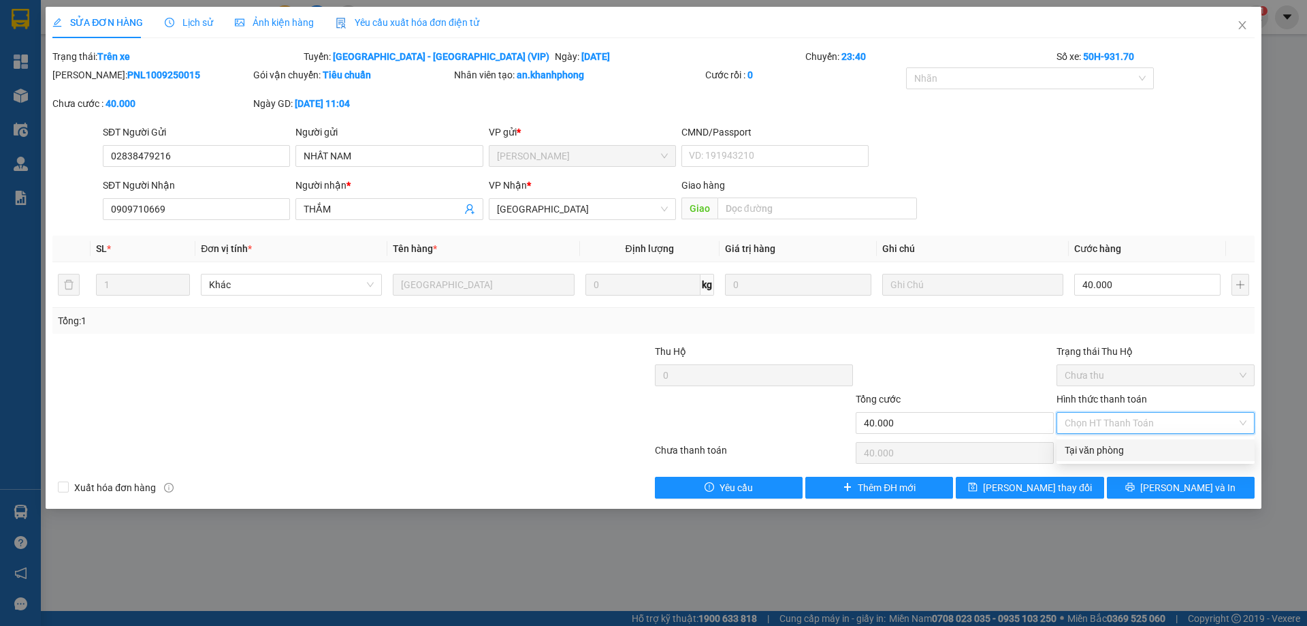
click at [1091, 449] on div "Tại văn phòng" at bounding box center [1156, 450] width 182 height 15
type input "0"
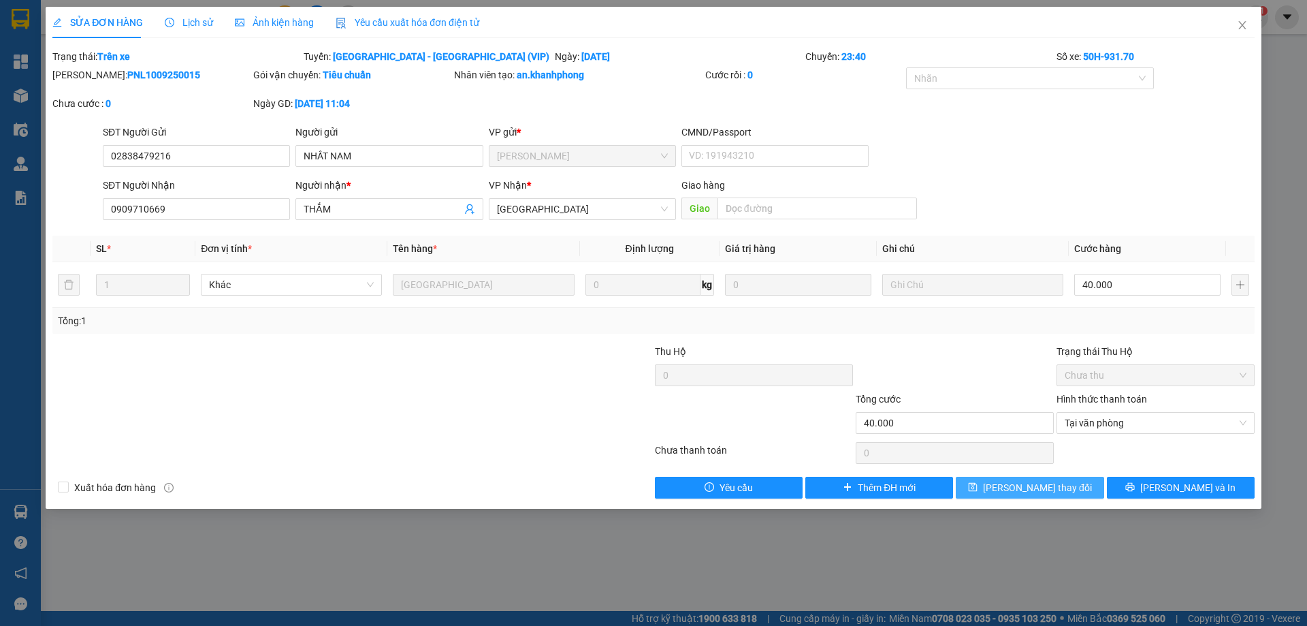
click at [1069, 483] on button "[PERSON_NAME] thay đổi" at bounding box center [1030, 488] width 148 height 22
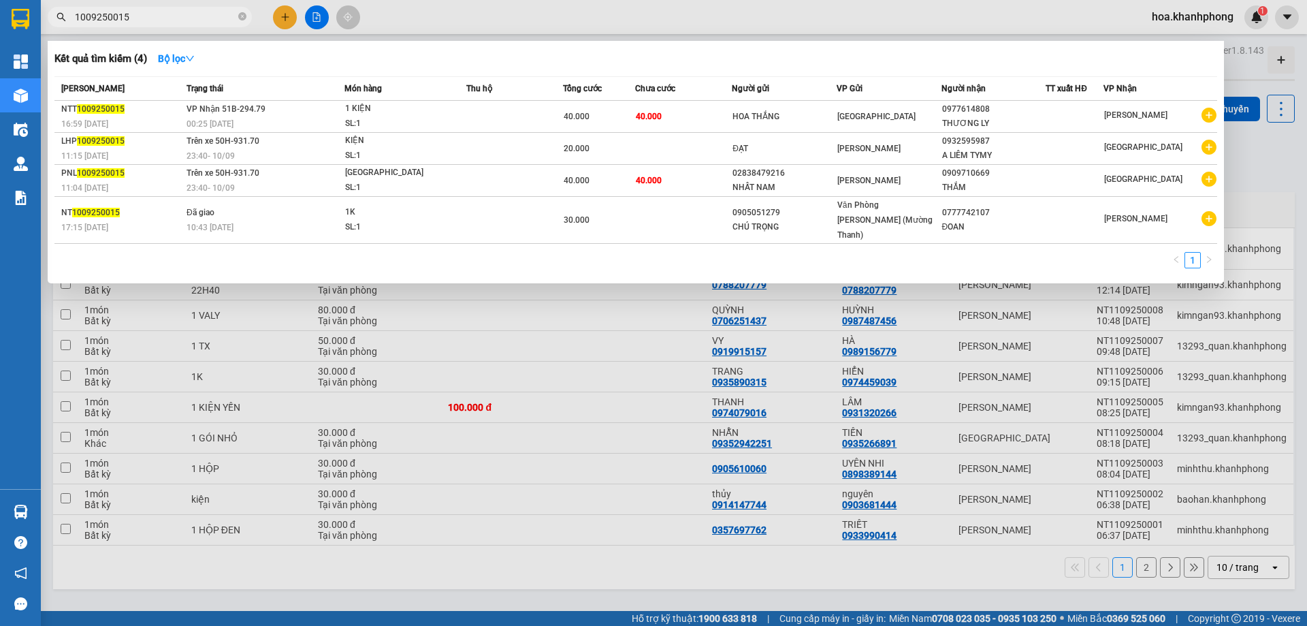
drag, startPoint x: 116, startPoint y: 16, endPoint x: 150, endPoint y: 16, distance: 33.4
click at [150, 16] on input "1009250015" at bounding box center [155, 17] width 161 height 15
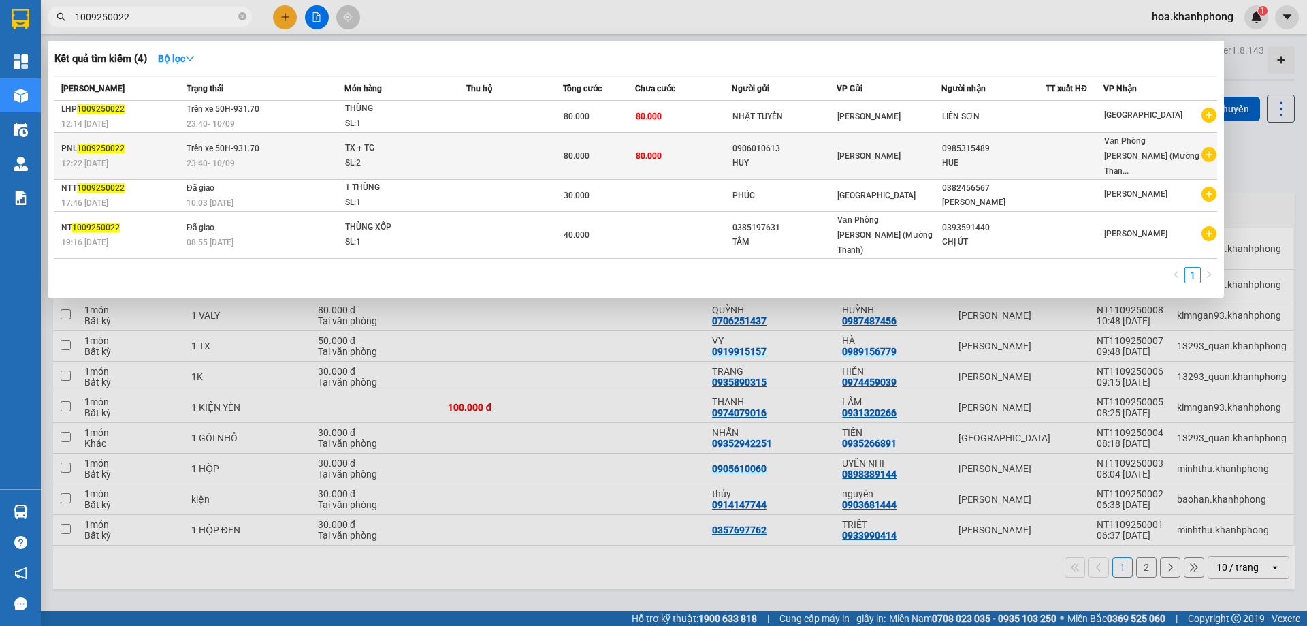
type input "1009250022"
click at [857, 151] on span "[PERSON_NAME]" at bounding box center [868, 156] width 63 height 10
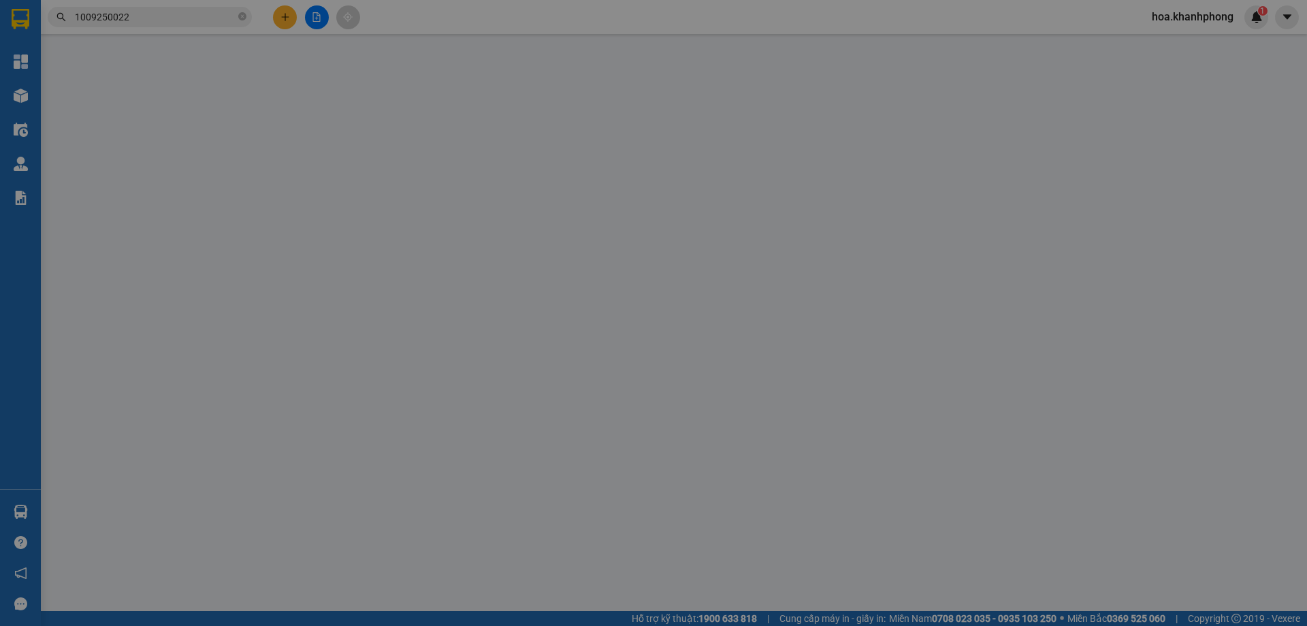
type input "0906010613"
type input "HUY"
type input "0985315489"
type input "HUE"
type input "80.000"
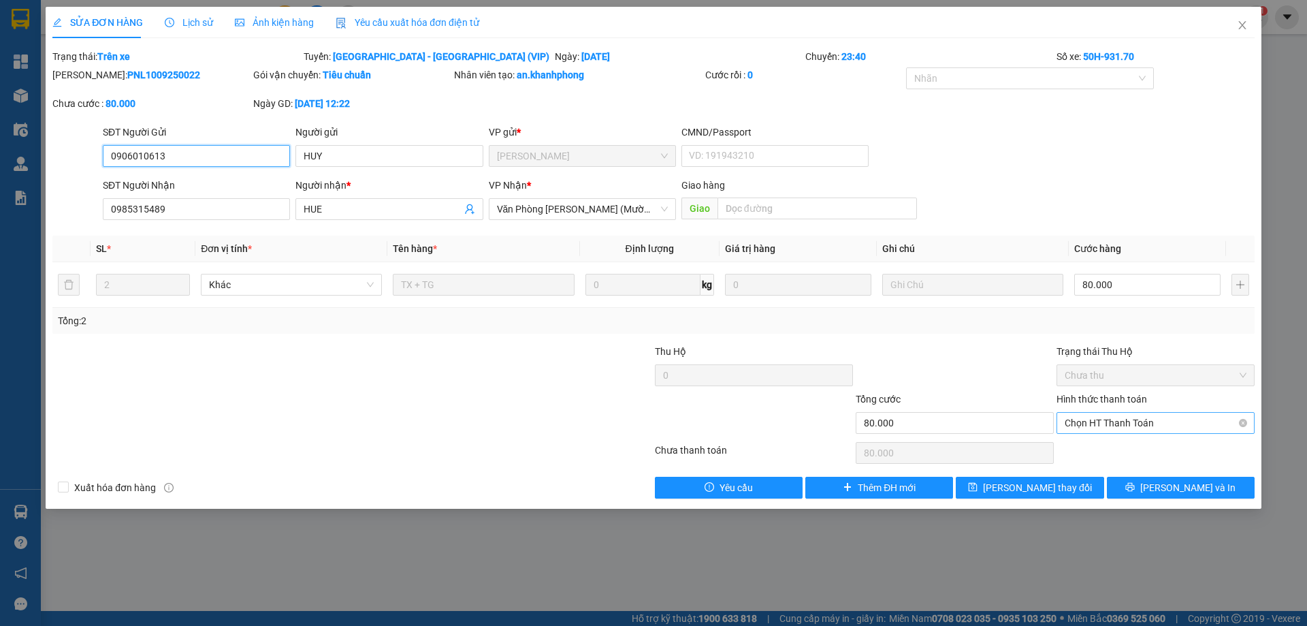
click at [1085, 421] on span "Chọn HT Thanh Toán" at bounding box center [1156, 423] width 182 height 20
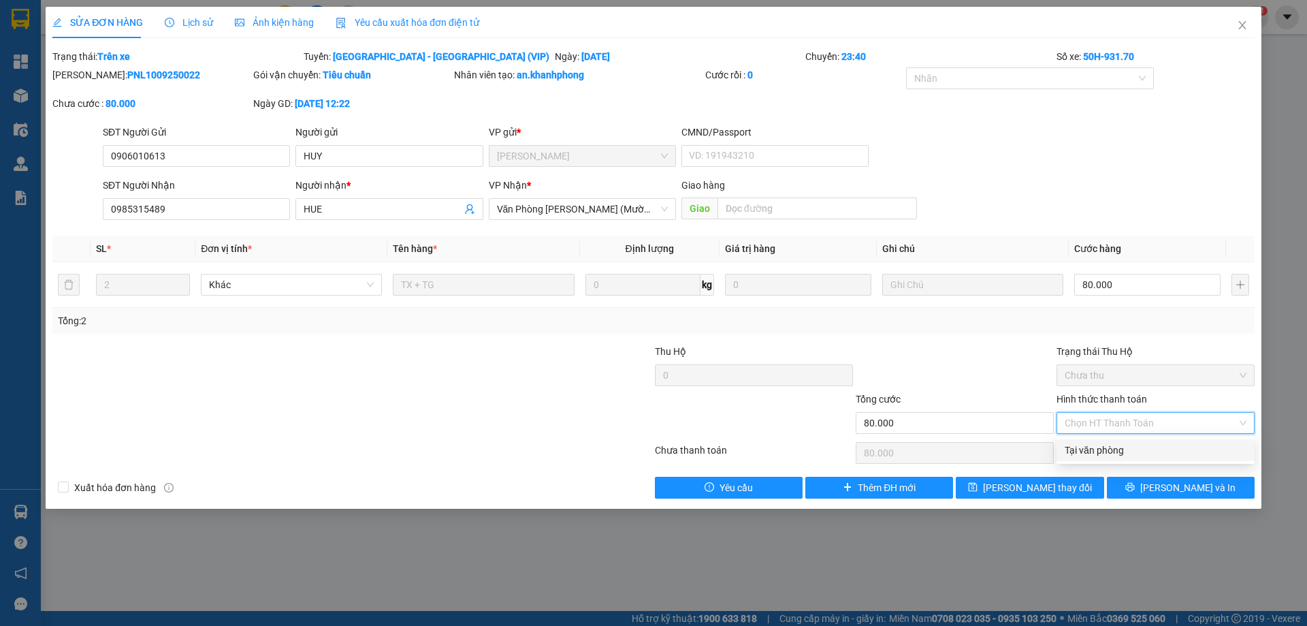
click at [1079, 455] on div "Tại văn phòng" at bounding box center [1156, 450] width 182 height 15
type input "0"
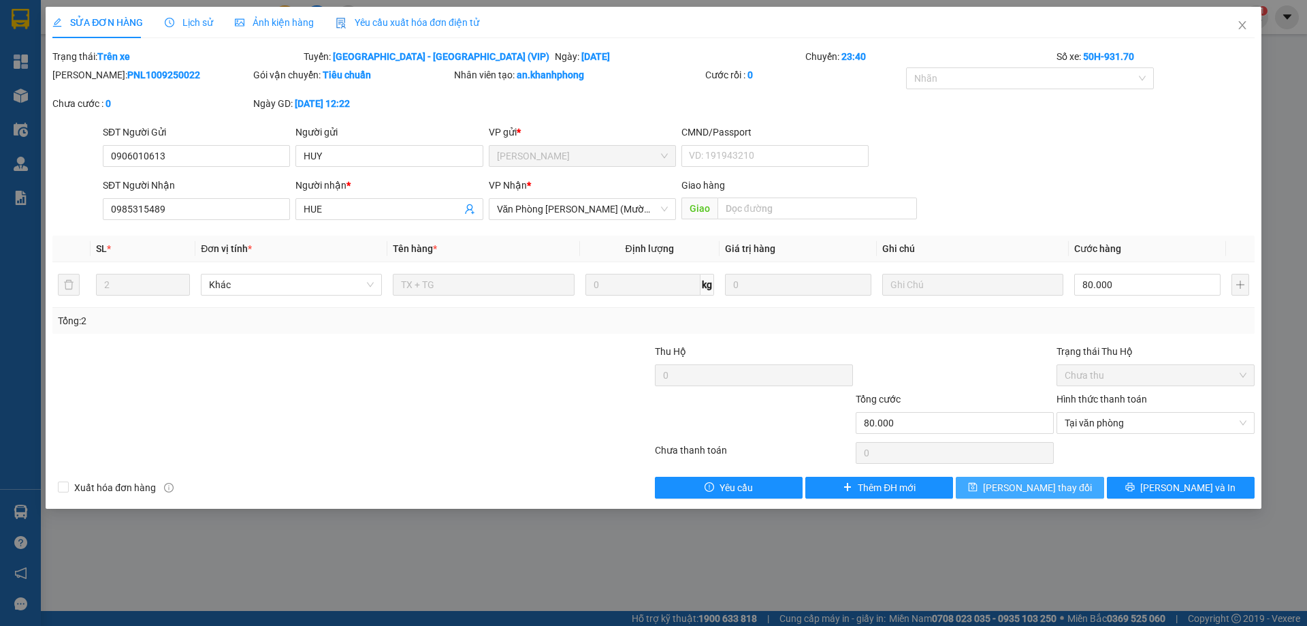
click at [1057, 498] on button "[PERSON_NAME] thay đổi" at bounding box center [1030, 488] width 148 height 22
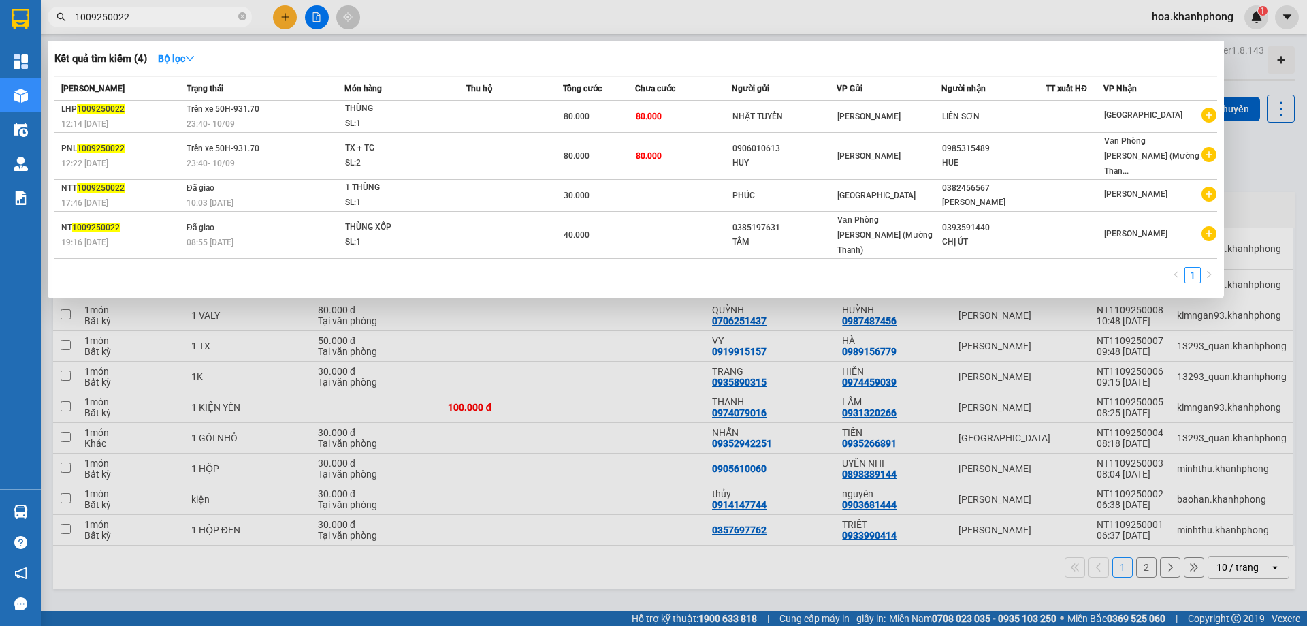
drag, startPoint x: 129, startPoint y: 18, endPoint x: 118, endPoint y: 20, distance: 11.8
click at [118, 20] on input "1009250022" at bounding box center [155, 17] width 161 height 15
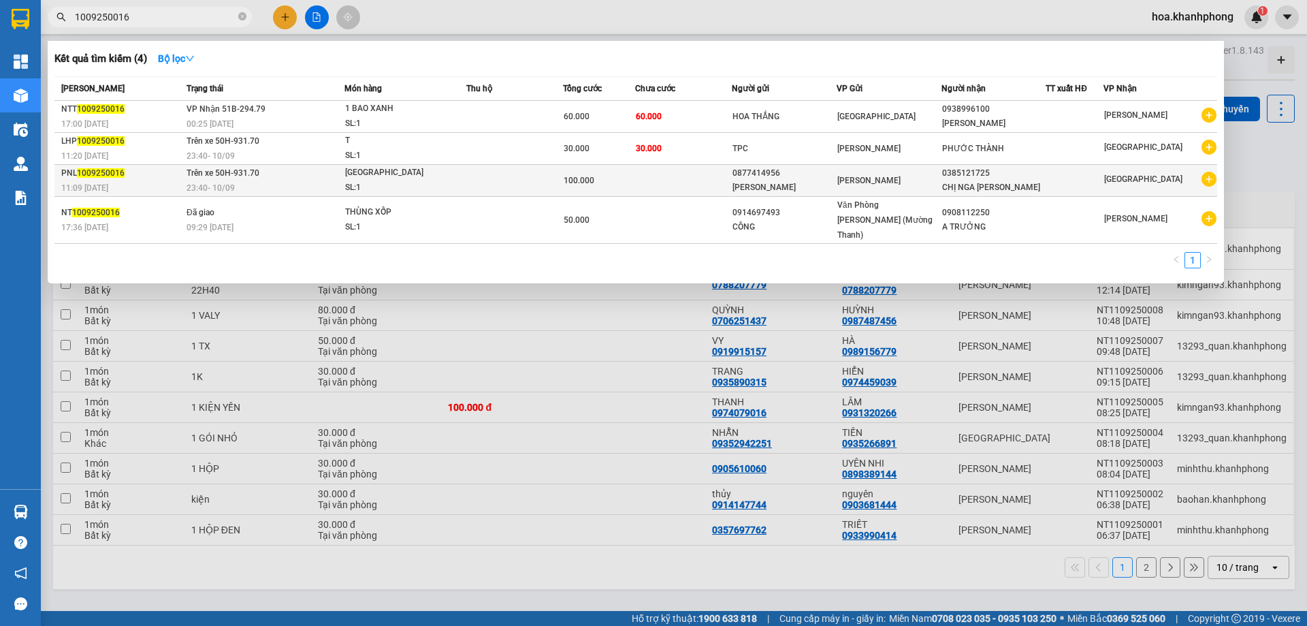
type input "1009250016"
click at [523, 185] on td at bounding box center [514, 181] width 97 height 32
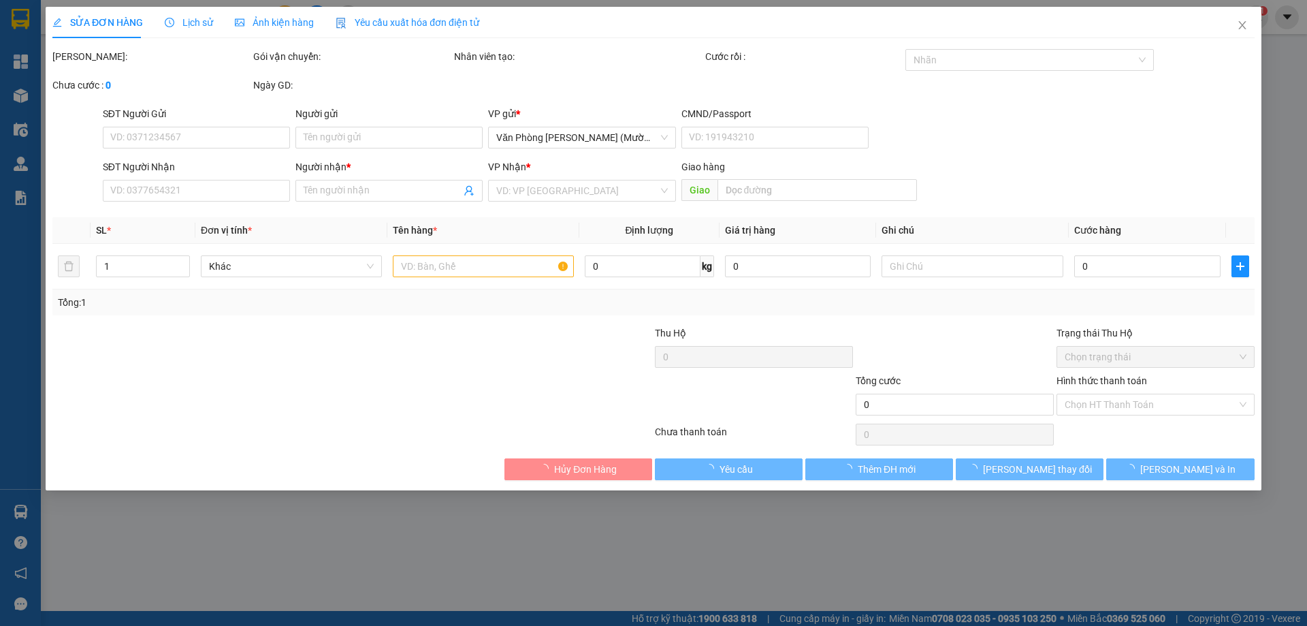
type input "0877414956"
type input "[PERSON_NAME]"
type input "0385121725"
type input "CHỊ NGA [PERSON_NAME]"
type input "100.000"
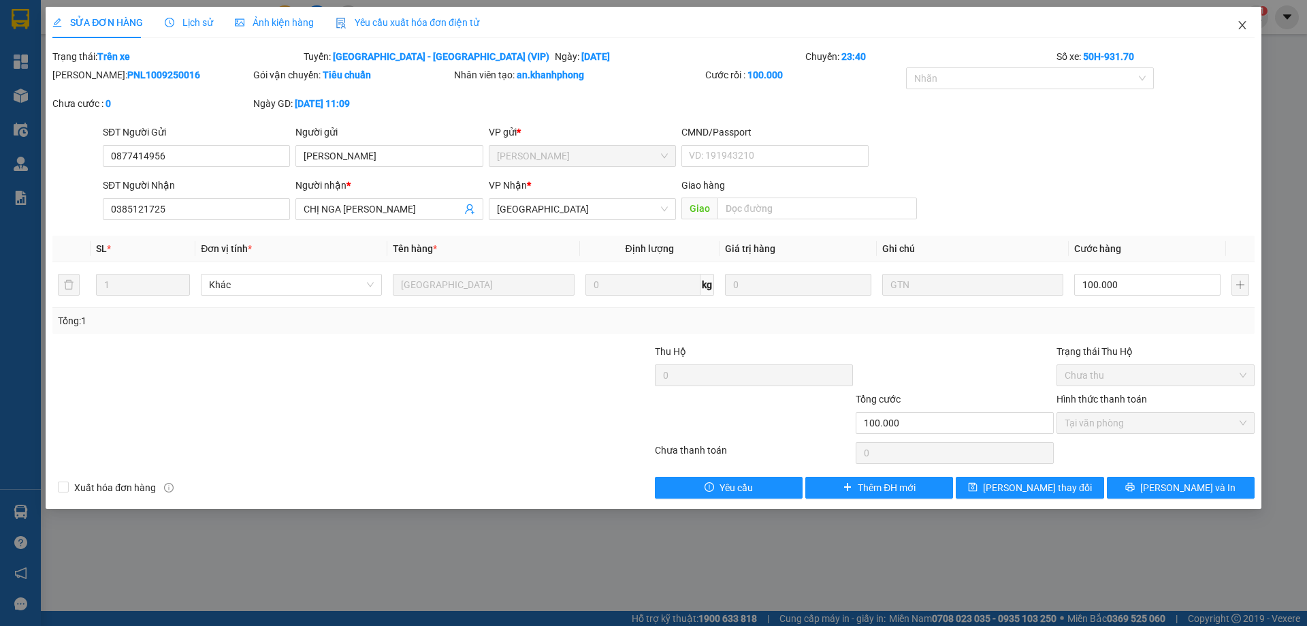
click at [1260, 27] on span "Close" at bounding box center [1242, 26] width 38 height 38
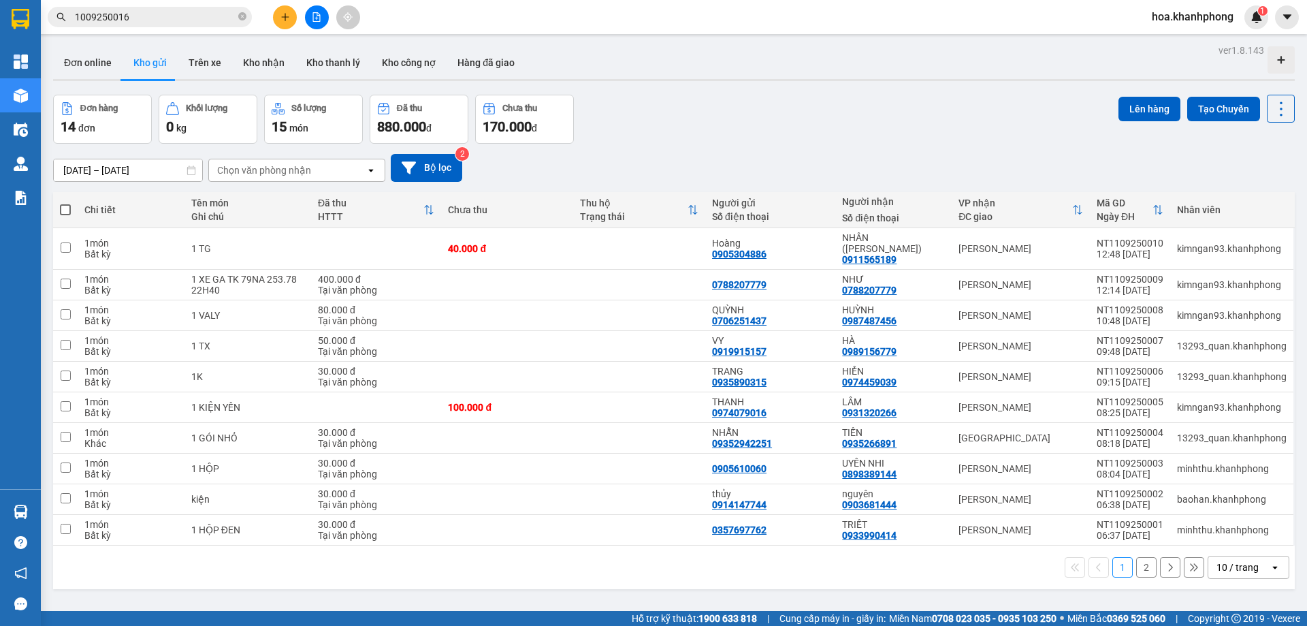
click at [140, 20] on input "1009250016" at bounding box center [155, 17] width 161 height 15
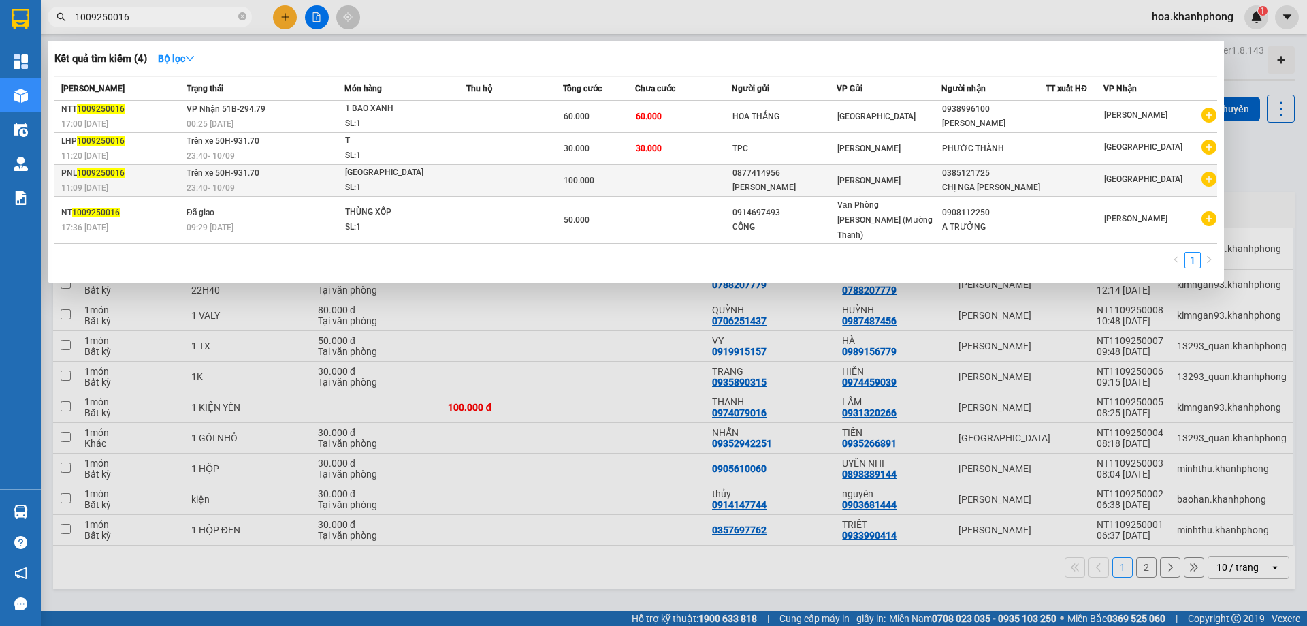
click at [686, 189] on td at bounding box center [683, 181] width 97 height 32
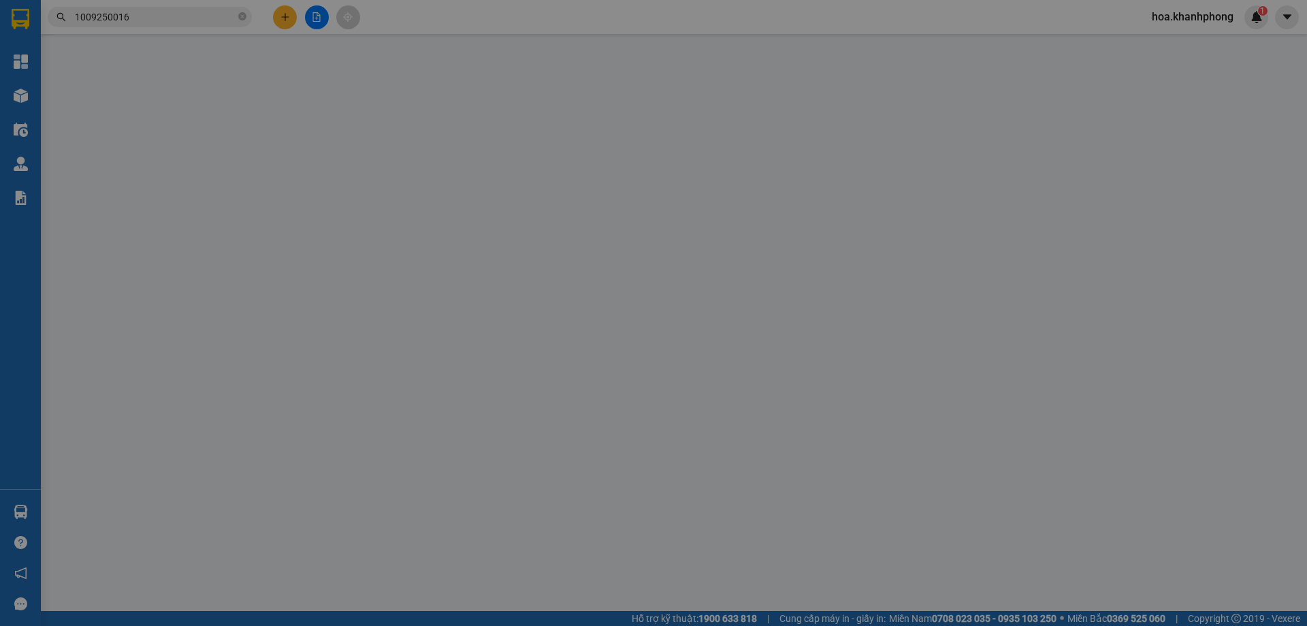
type input "0877414956"
type input "[PERSON_NAME]"
type input "0385121725"
type input "CHỊ NGA [PERSON_NAME]"
type input "100.000"
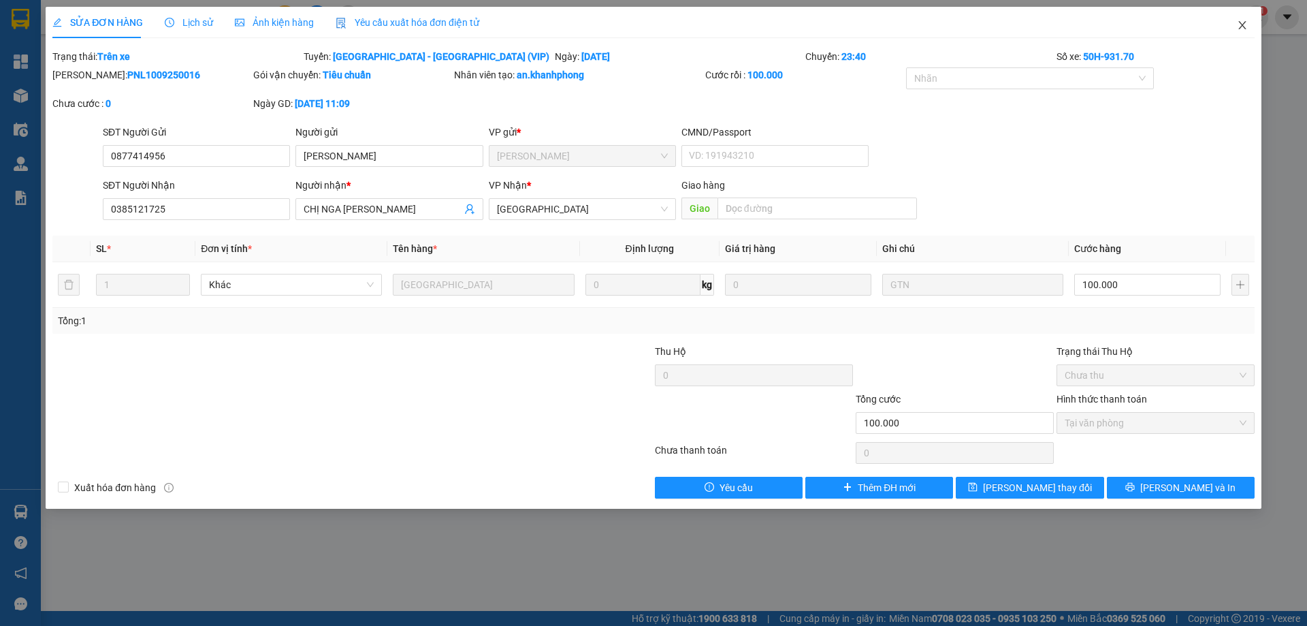
click at [1237, 30] on icon "close" at bounding box center [1242, 25] width 11 height 11
